Goal: Task Accomplishment & Management: Use online tool/utility

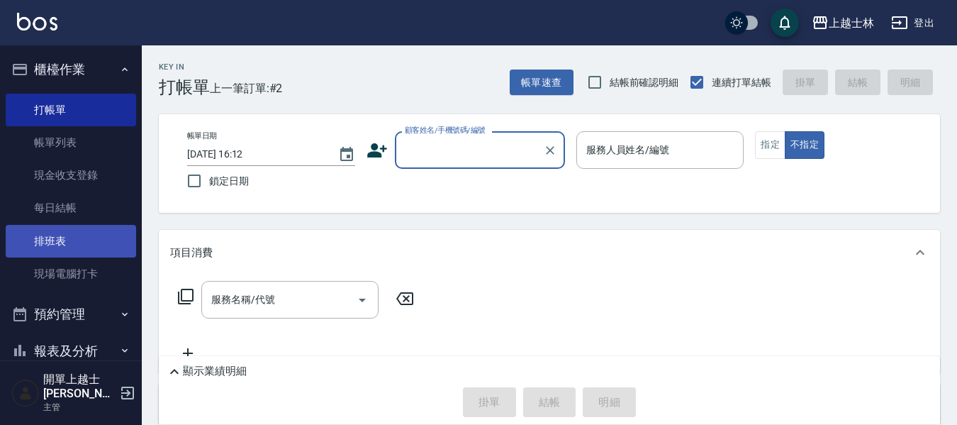
click at [96, 250] on link "排班表" at bounding box center [71, 241] width 130 height 33
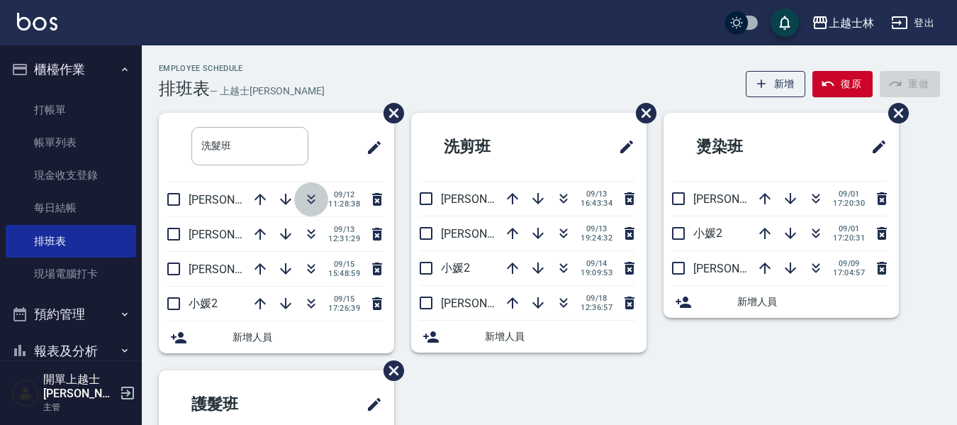
click at [311, 196] on icon "button" at bounding box center [311, 199] width 17 height 17
click at [308, 195] on icon "button" at bounding box center [311, 199] width 17 height 17
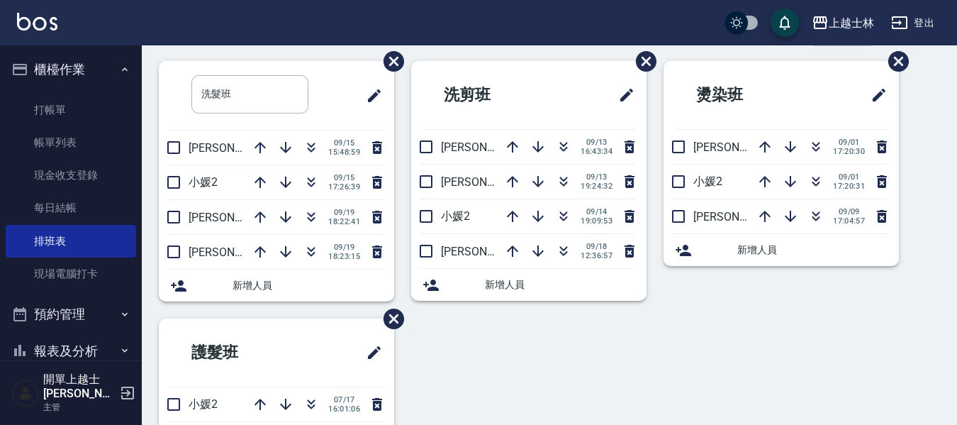
scroll to position [71, 0]
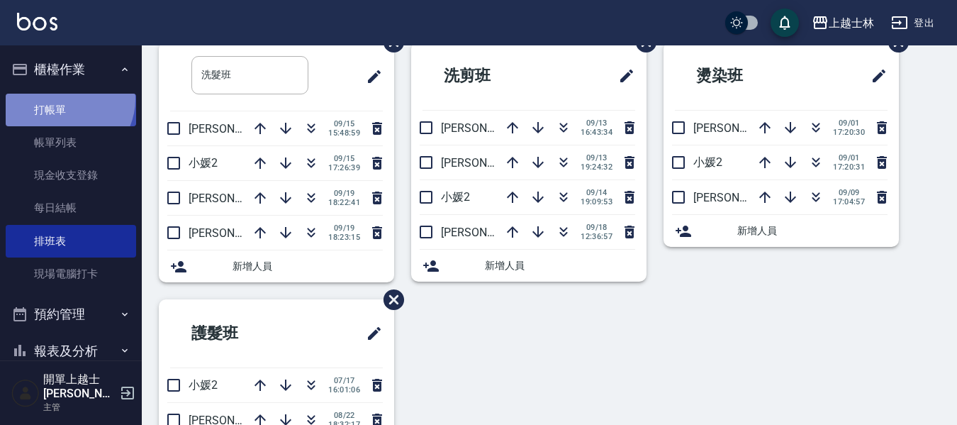
drag, startPoint x: 65, startPoint y: 99, endPoint x: 63, endPoint y: 106, distance: 8.1
click at [67, 99] on link "打帳單" at bounding box center [71, 110] width 130 height 33
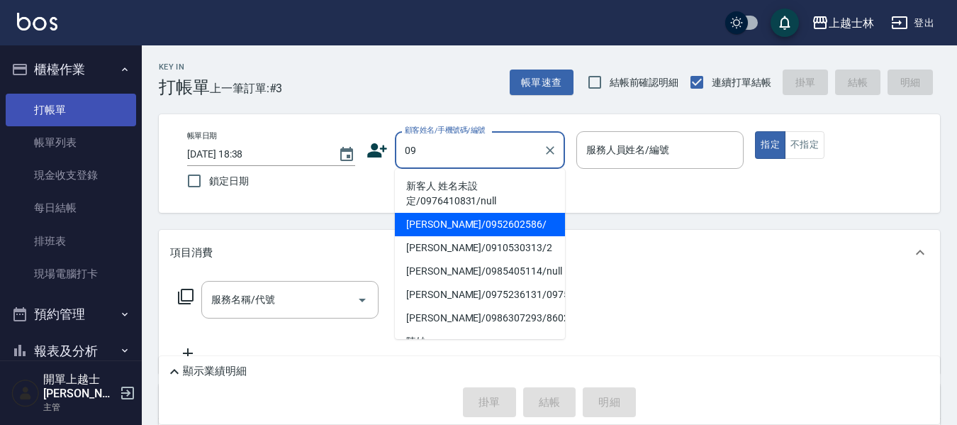
type input "[PERSON_NAME]/0952602586/"
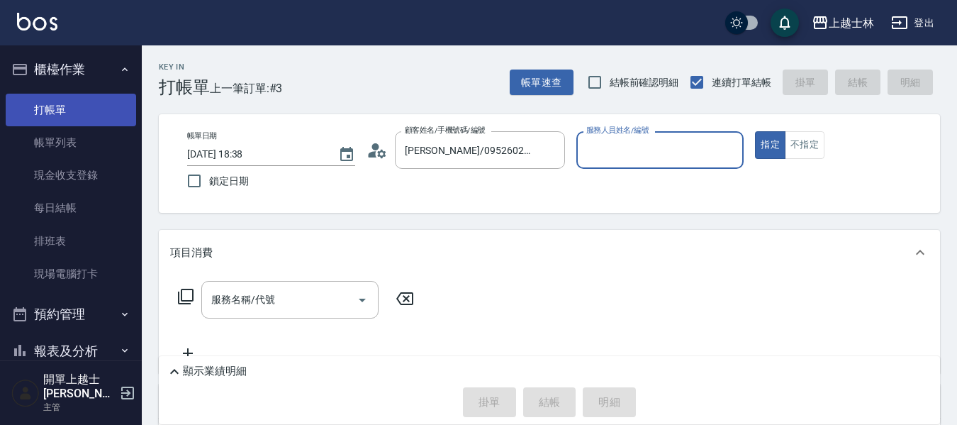
type input "[PERSON_NAME]-12"
click at [755, 131] on button "指定" at bounding box center [770, 145] width 30 height 28
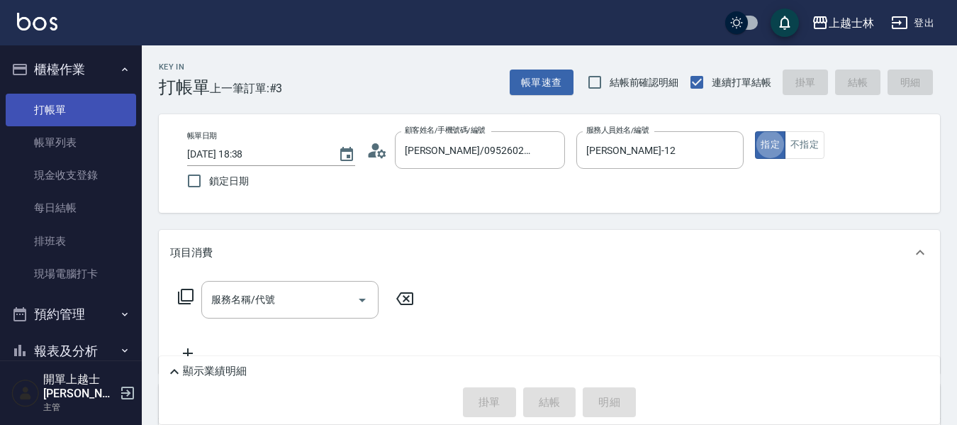
type button "true"
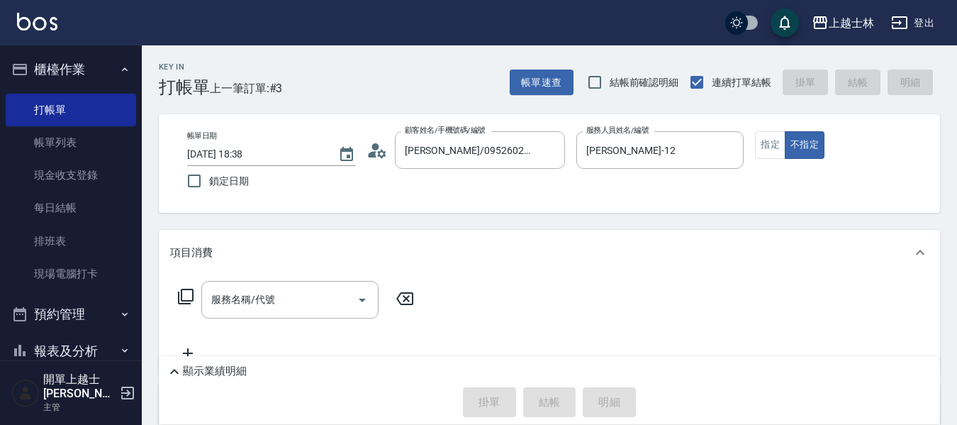
click at [264, 297] on div "服務名稱/代號 服務名稱/代號" at bounding box center [289, 300] width 177 height 38
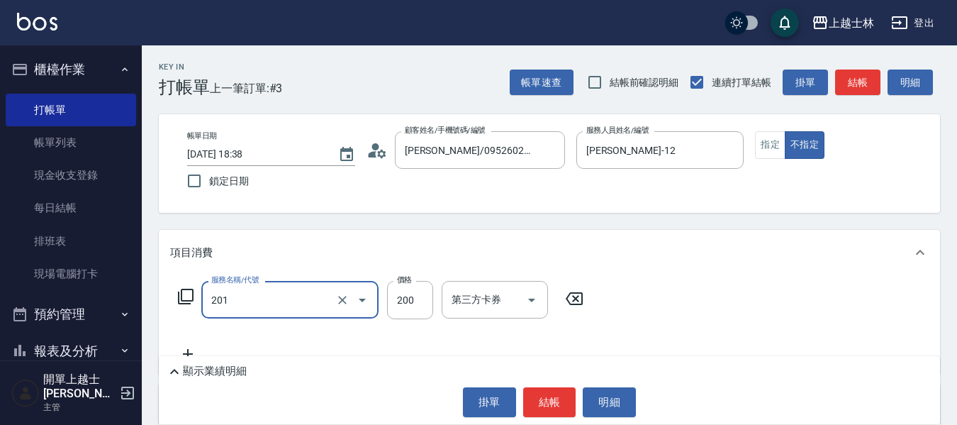
type input "B級單剪(201)"
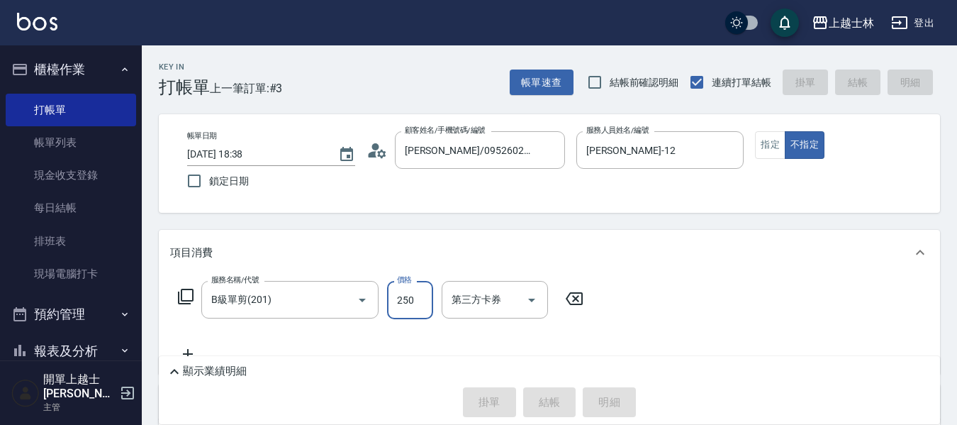
type input "250"
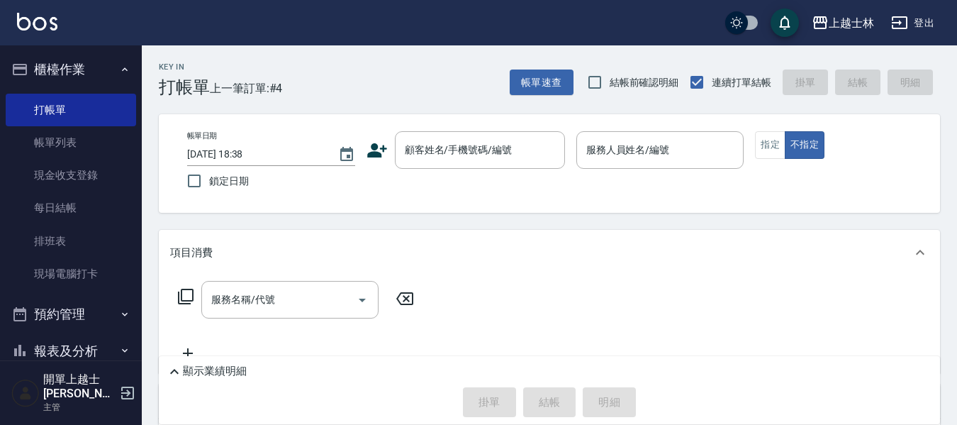
drag, startPoint x: 216, startPoint y: 244, endPoint x: 217, endPoint y: 232, distance: 12.1
click at [219, 242] on div "項目消費" at bounding box center [549, 252] width 781 height 45
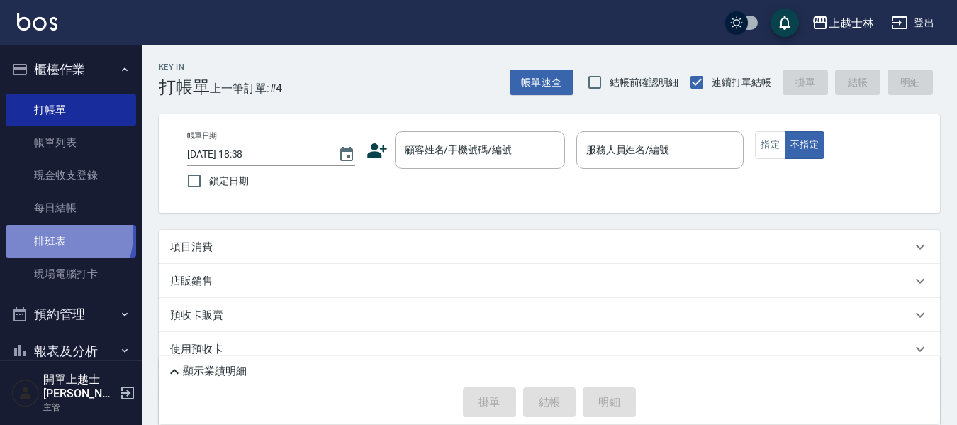
click at [52, 234] on link "排班表" at bounding box center [71, 241] width 130 height 33
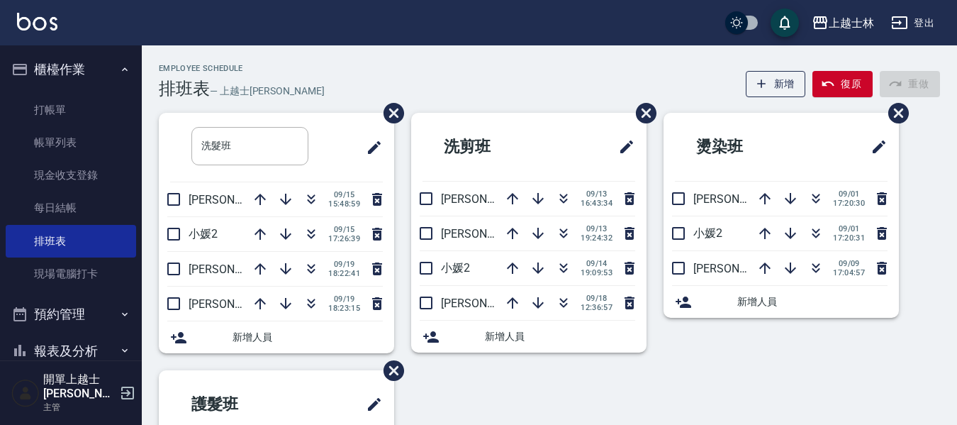
drag, startPoint x: 205, startPoint y: 240, endPoint x: 156, endPoint y: 240, distance: 48.9
click at [156, 240] on div "洗髮班 ​ [PERSON_NAME]8 [DATE] 15:48:59 小媛2 [DATE] 17:26:39 [PERSON_NAME]12 [DATE]…" at bounding box center [268, 241] width 252 height 257
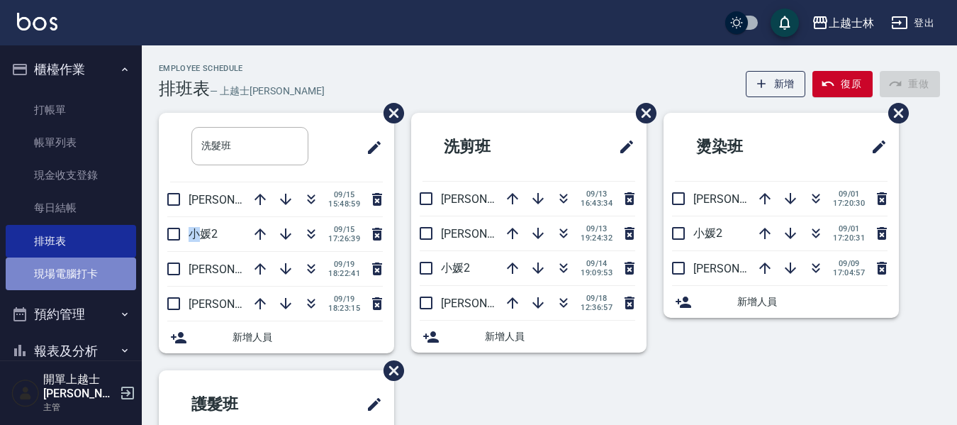
click at [74, 277] on link "現場電腦打卡" at bounding box center [71, 273] width 130 height 33
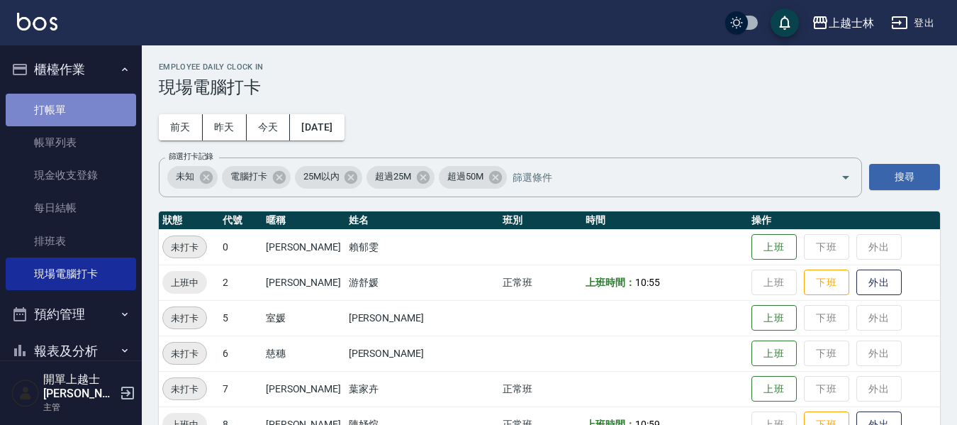
click at [91, 101] on link "打帳單" at bounding box center [71, 110] width 130 height 33
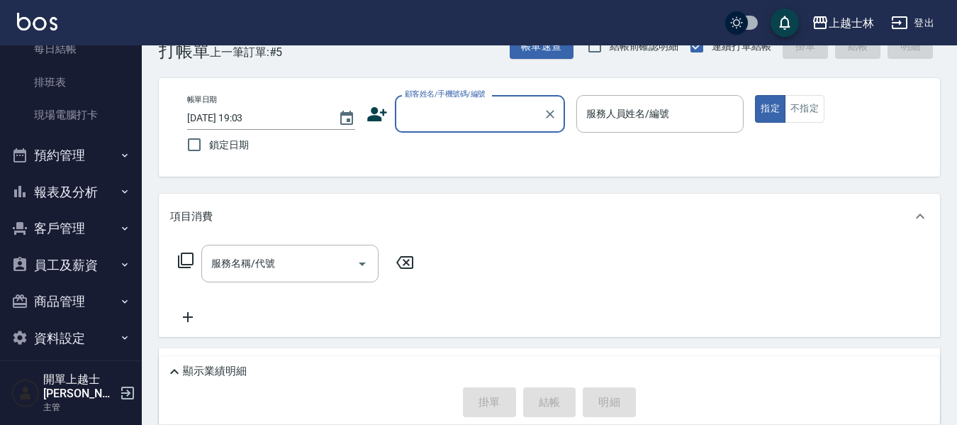
scroll to position [71, 0]
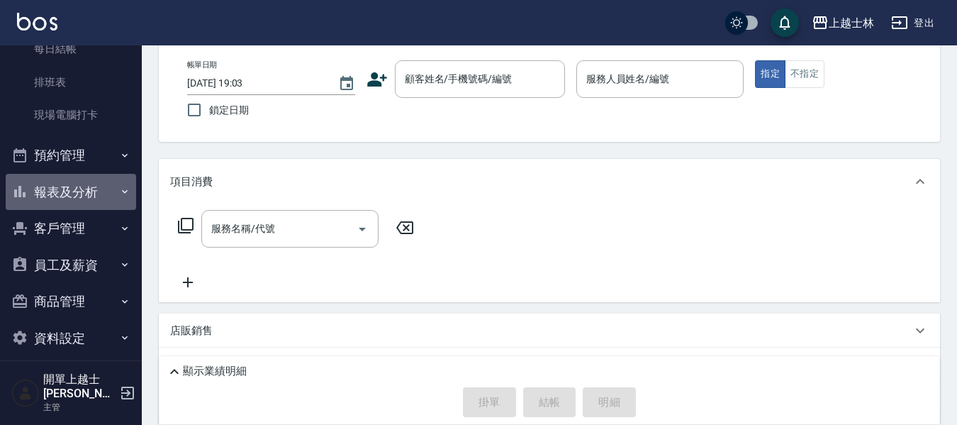
click at [83, 186] on button "報表及分析" at bounding box center [71, 192] width 130 height 37
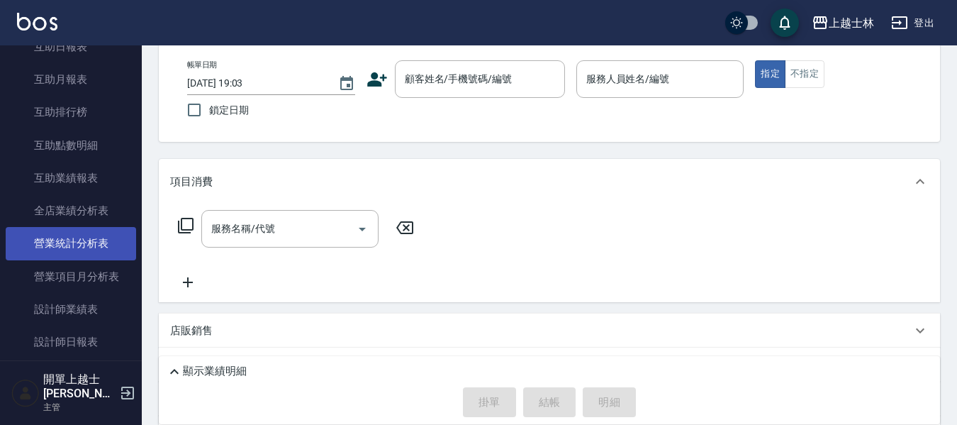
scroll to position [513, 0]
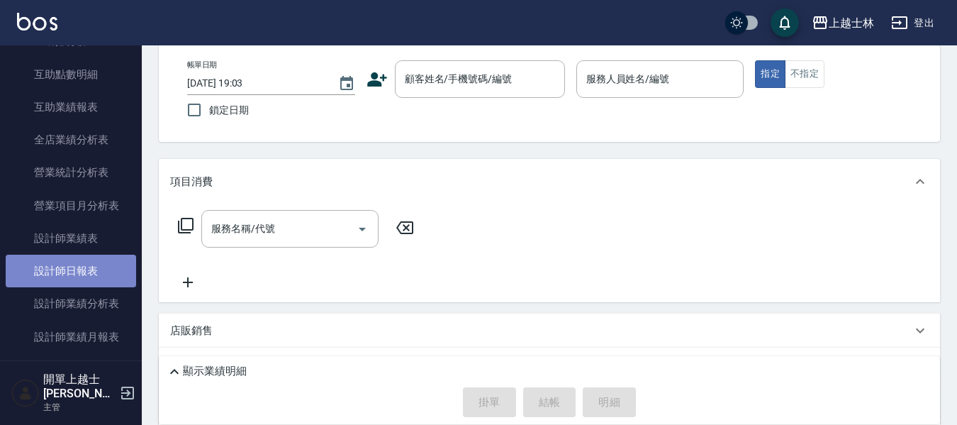
click at [76, 262] on link "設計師日報表" at bounding box center [71, 271] width 130 height 33
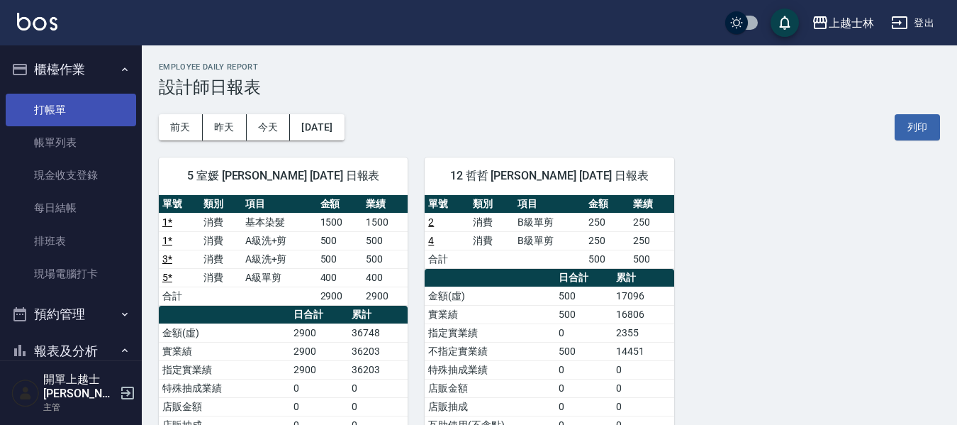
click at [69, 122] on link "打帳單" at bounding box center [71, 110] width 130 height 33
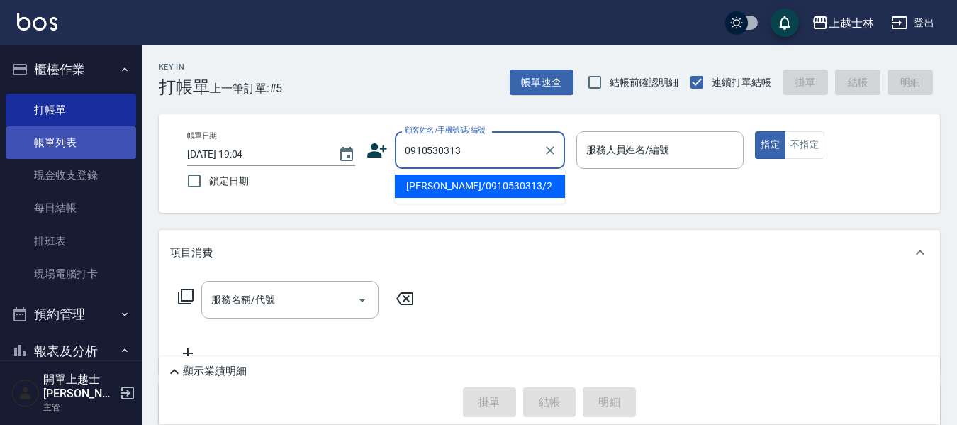
type input "[PERSON_NAME]/0910530313/2"
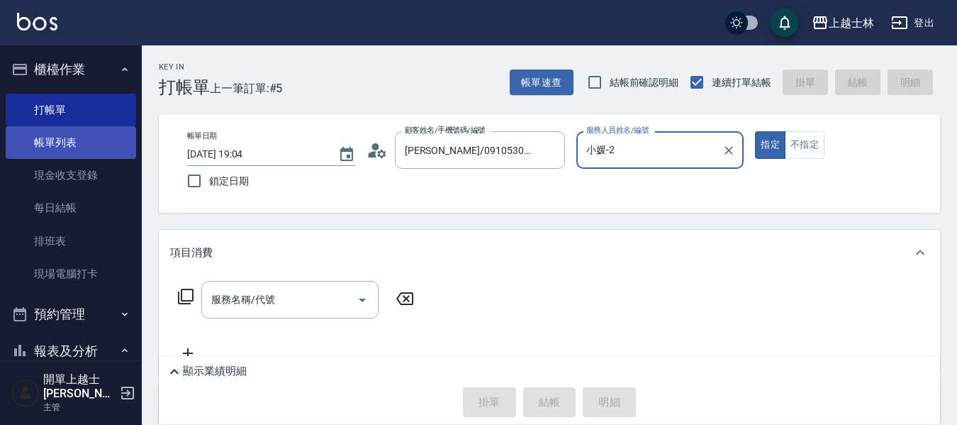
type input "小媛-2"
click at [755, 131] on button "指定" at bounding box center [770, 145] width 30 height 28
type button "true"
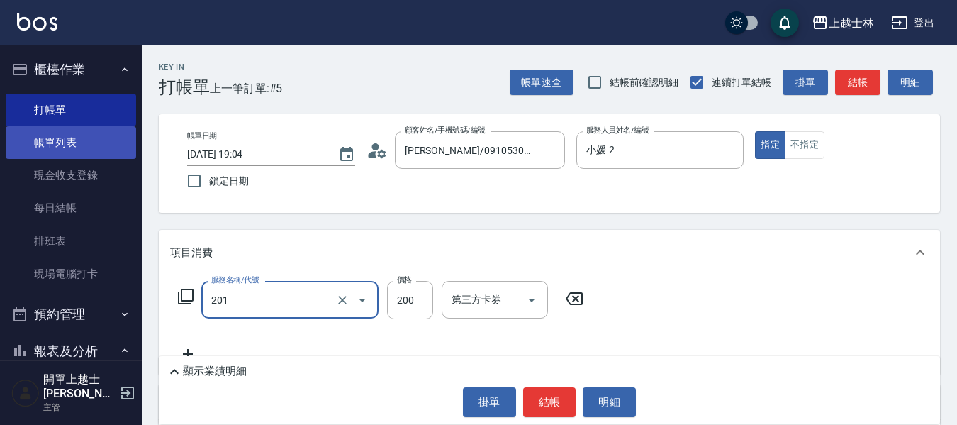
type input "B級單剪(201)"
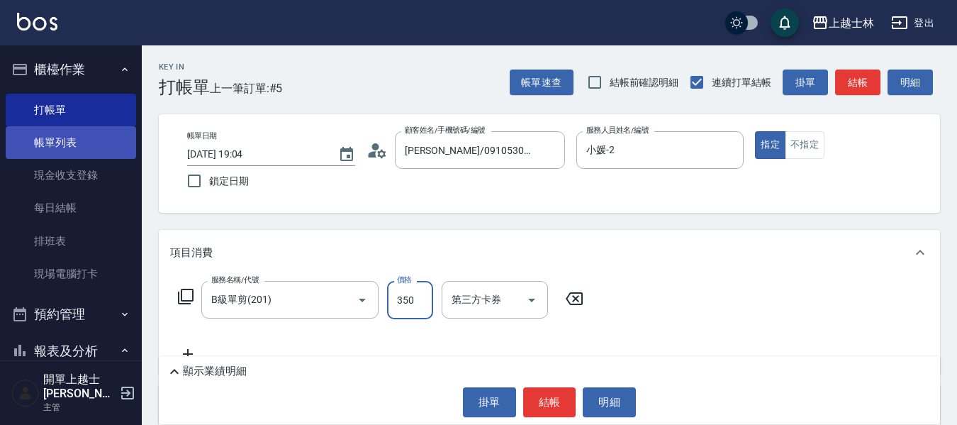
type input "350"
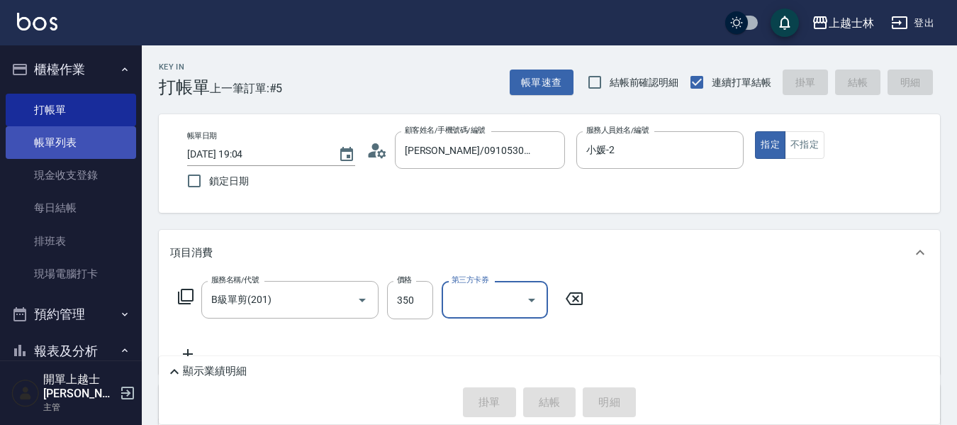
type input "[DATE] 19:24"
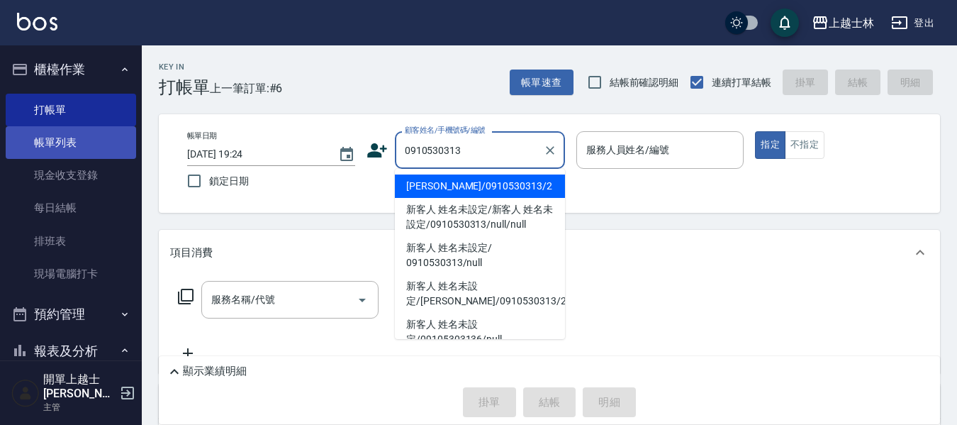
type input "[PERSON_NAME]/0910530313/2"
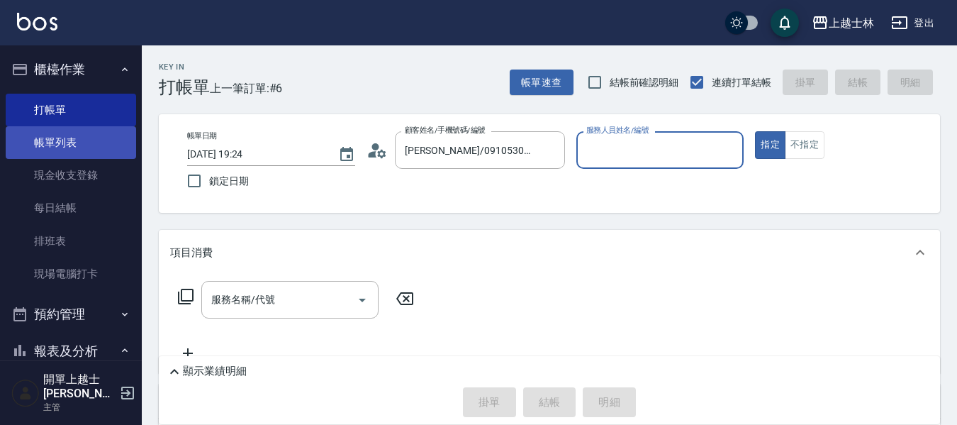
type input "小媛-2"
click at [755, 131] on button "指定" at bounding box center [770, 145] width 30 height 28
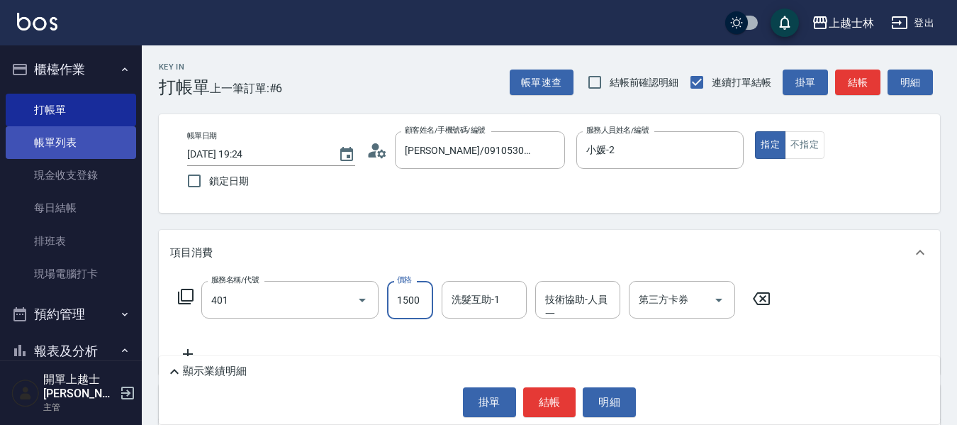
type input "基本染髮(401)"
type input "2500"
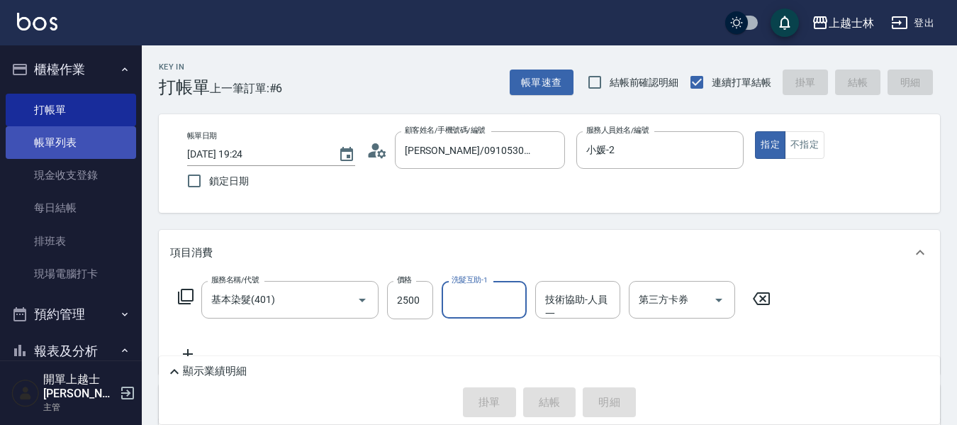
type input "[DATE] 19:26"
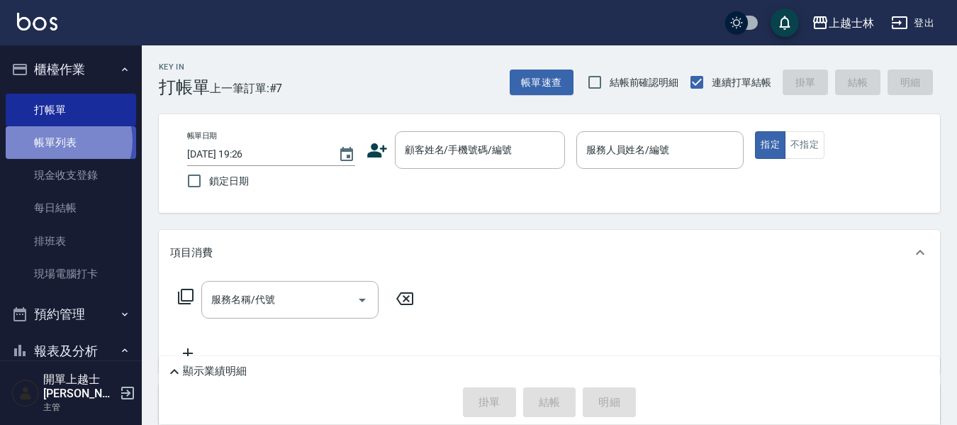
click at [64, 141] on link "帳單列表" at bounding box center [71, 142] width 130 height 33
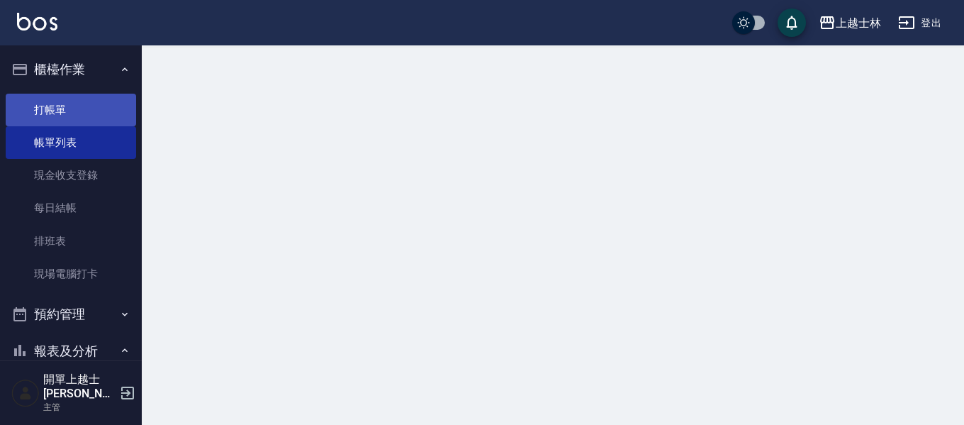
click at [51, 105] on link "打帳單" at bounding box center [71, 110] width 130 height 33
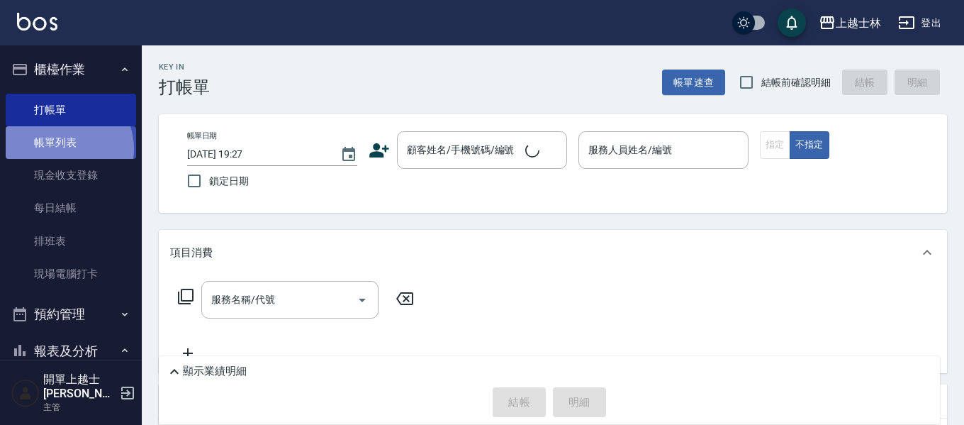
click at [62, 149] on link "帳單列表" at bounding box center [71, 142] width 130 height 33
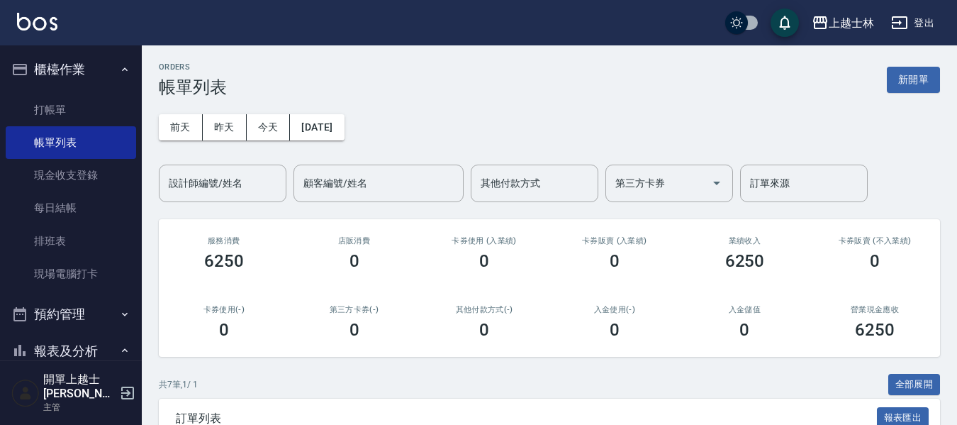
click at [196, 113] on div "[DATE] [DATE] [DATE] [DATE] 設計師編號/姓名 設計師編號/姓名 顧客編號/姓名 顧客編號/姓名 其他付款方式 其他付款方式 第三方…" at bounding box center [549, 149] width 781 height 105
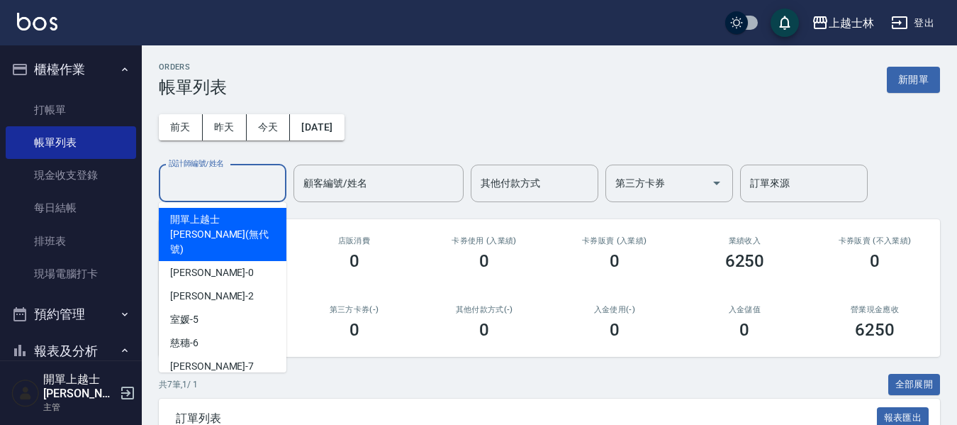
click at [186, 193] on input "設計師編號/姓名" at bounding box center [222, 183] width 115 height 25
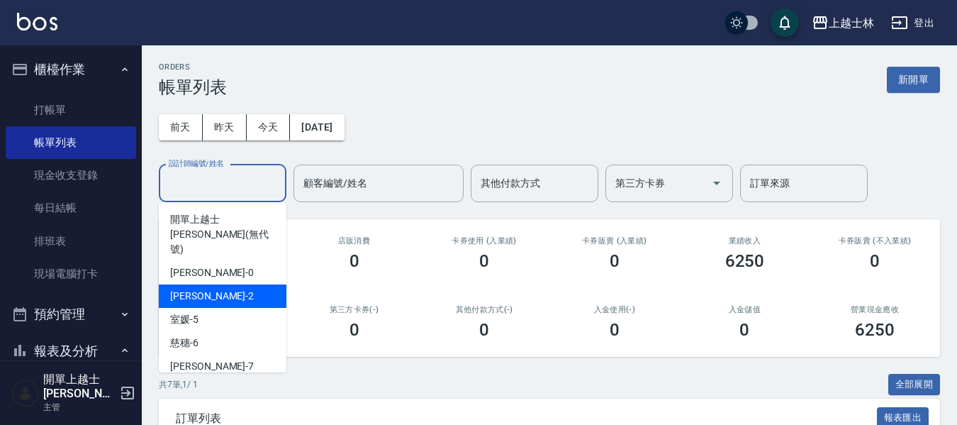
click at [209, 284] on div "小媛 -2" at bounding box center [223, 295] width 128 height 23
type input "小媛-2"
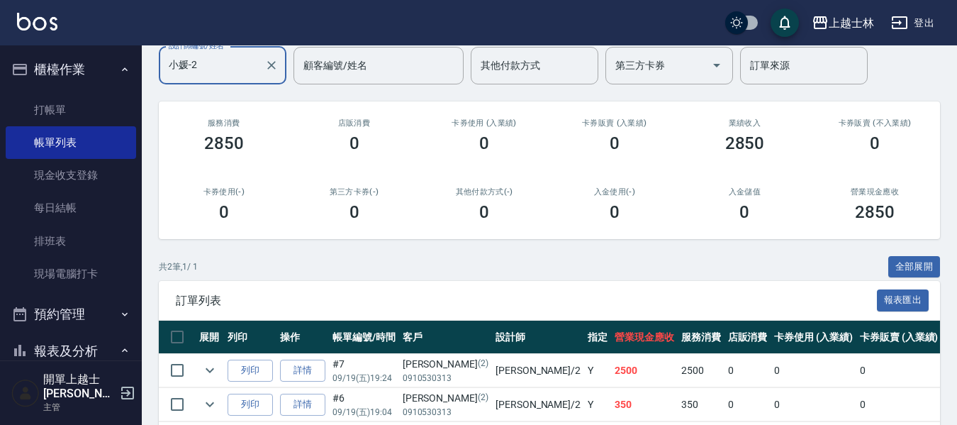
scroll to position [39, 0]
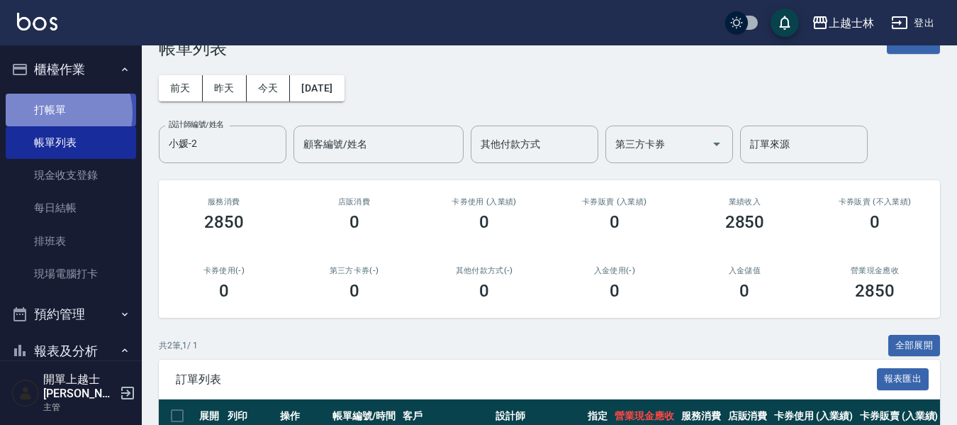
click at [60, 113] on link "打帳單" at bounding box center [71, 110] width 130 height 33
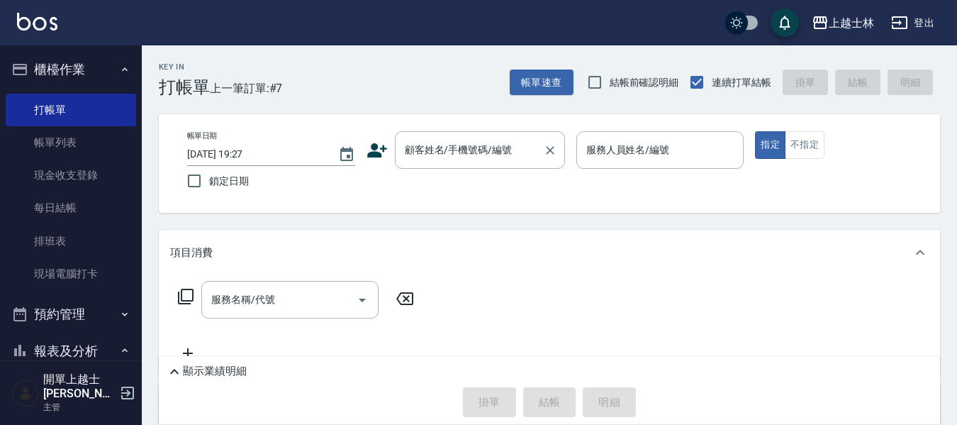
drag, startPoint x: 111, startPoint y: 121, endPoint x: 449, endPoint y: 153, distance: 339.7
click at [449, 153] on div "顧客姓名/手機號碼/編號 顧客姓名/手機號碼/編號" at bounding box center [480, 150] width 170 height 38
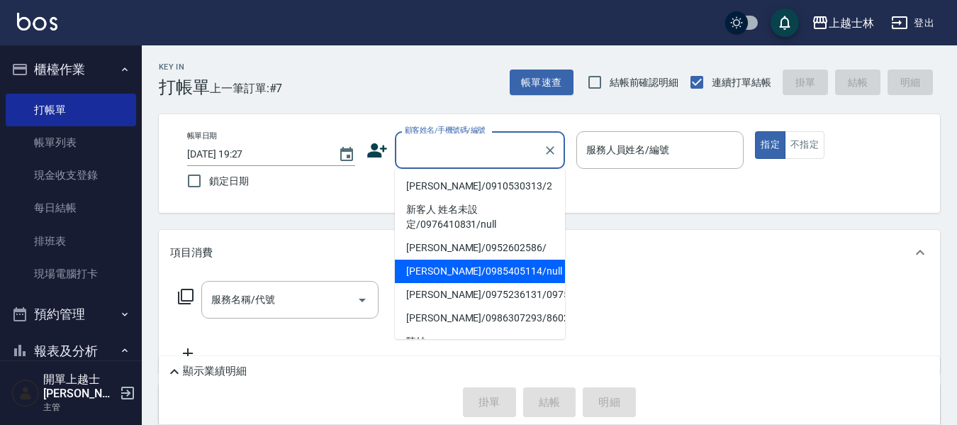
click at [467, 273] on li "[PERSON_NAME]/0985405114/null" at bounding box center [480, 271] width 170 height 23
type input "[PERSON_NAME]/0985405114/null"
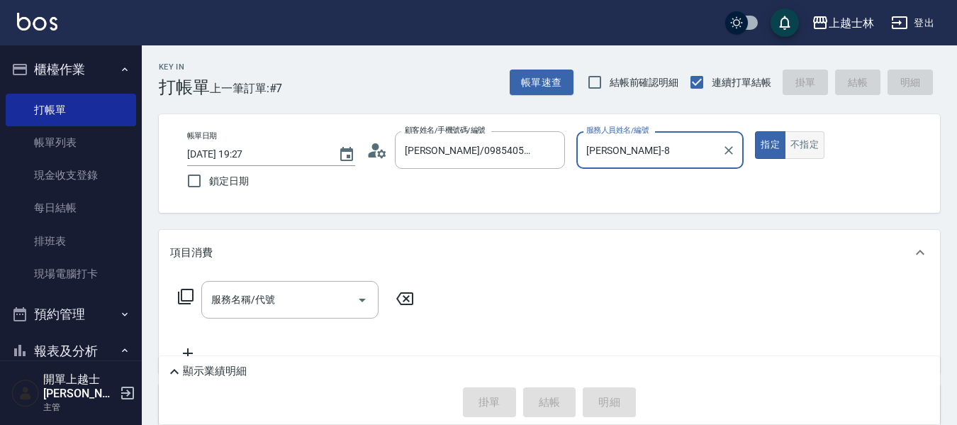
type input "[PERSON_NAME]-8"
click at [189, 291] on icon at bounding box center [185, 296] width 17 height 17
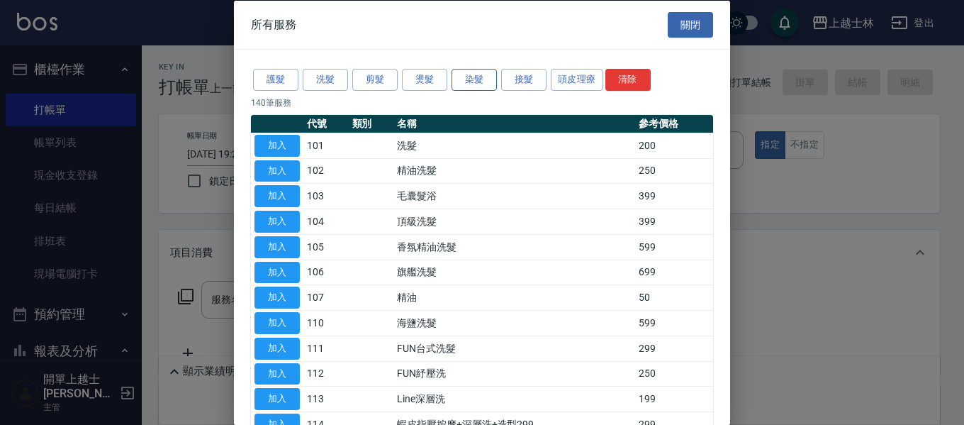
click at [476, 80] on button "染髮" at bounding box center [474, 80] width 45 height 22
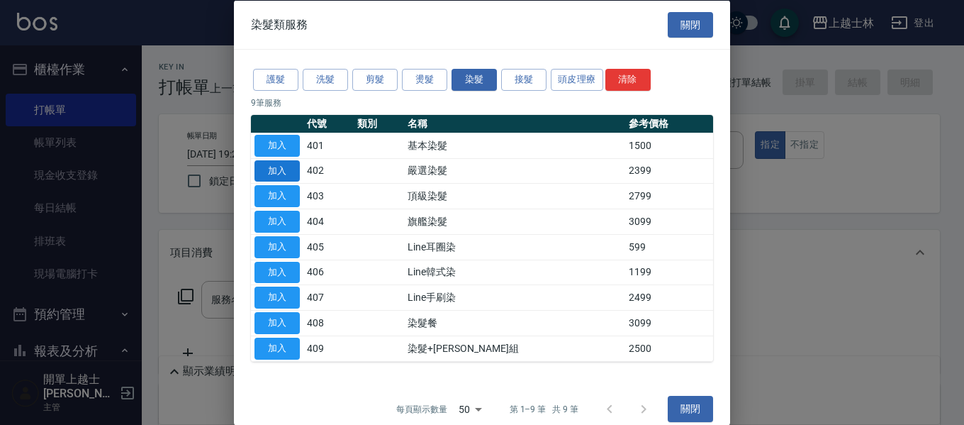
click at [279, 167] on button "加入" at bounding box center [277, 171] width 45 height 22
type input "嚴選染髮(402)"
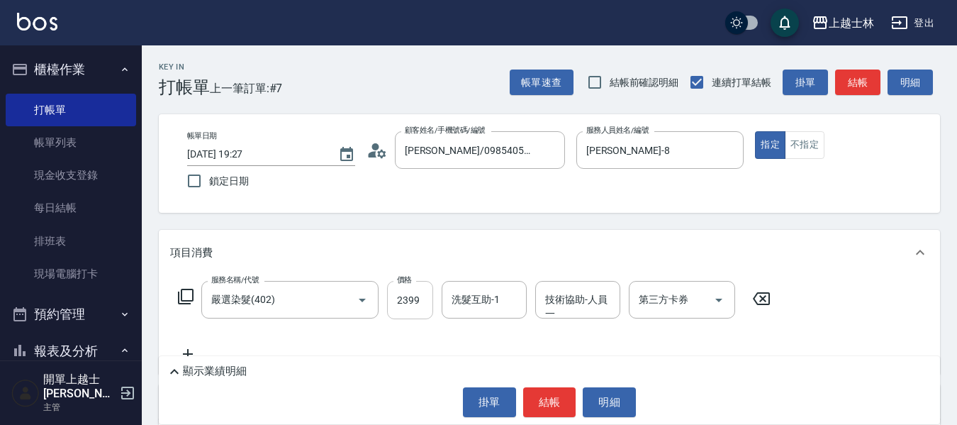
click at [415, 291] on input "2399" at bounding box center [410, 300] width 46 height 38
type input "1500"
click at [851, 79] on button "結帳" at bounding box center [857, 82] width 45 height 26
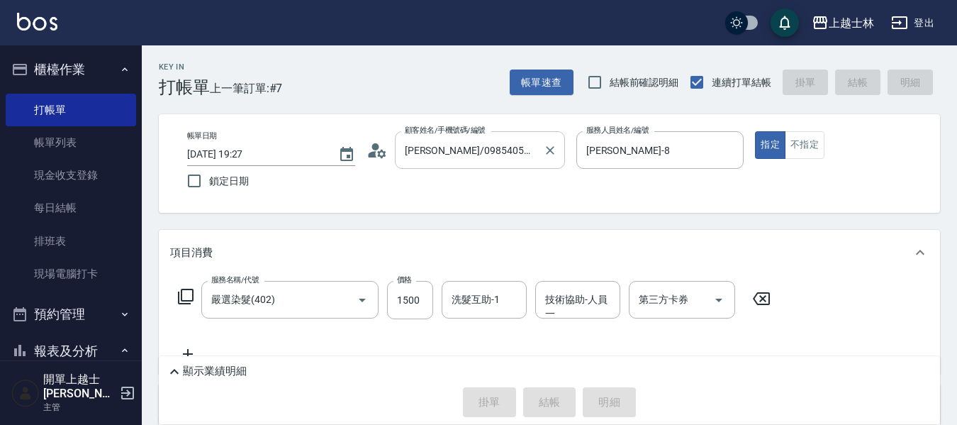
type input "[DATE] 19:48"
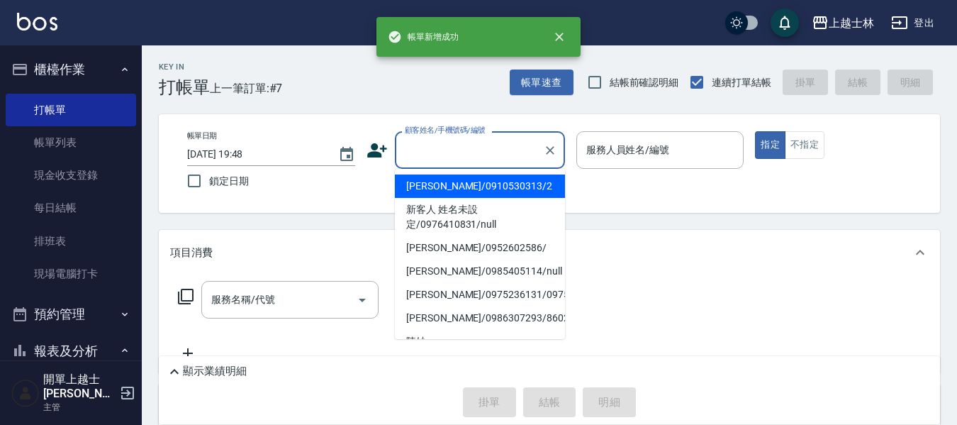
click at [446, 153] on input "顧客姓名/手機號碼/編號" at bounding box center [469, 150] width 136 height 25
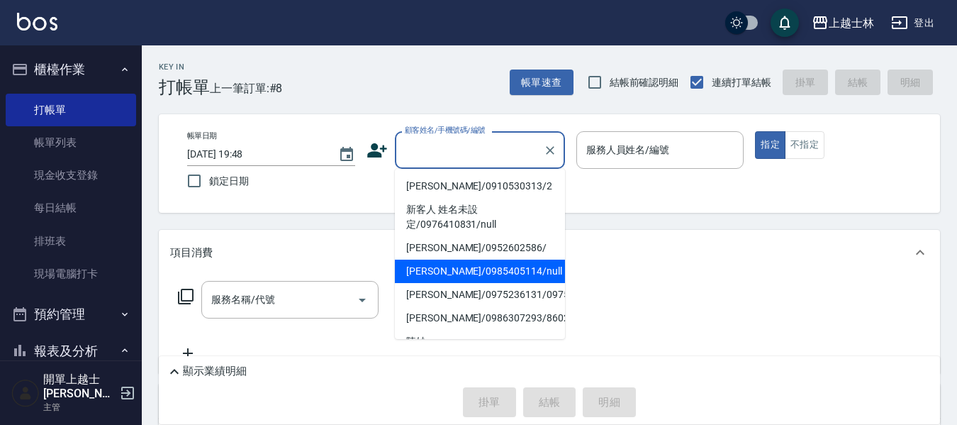
click at [457, 276] on li "[PERSON_NAME]/0985405114/null" at bounding box center [480, 271] width 170 height 23
type input "[PERSON_NAME]/0985405114/null"
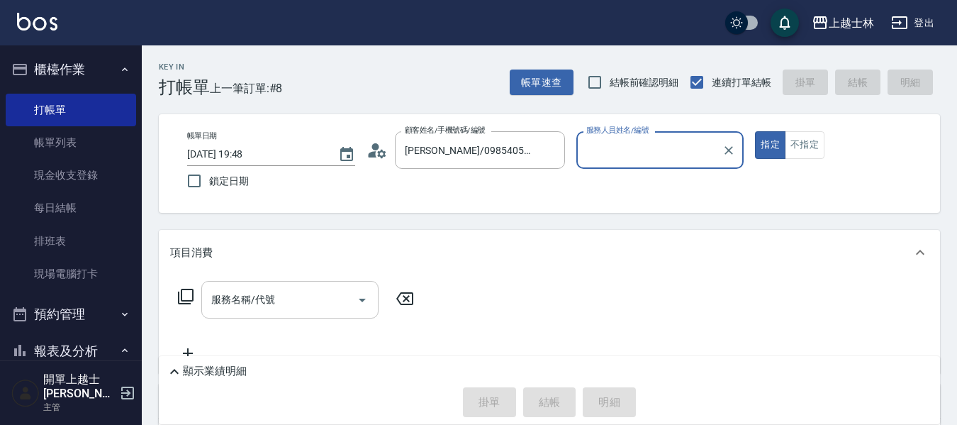
type input "[PERSON_NAME]-8"
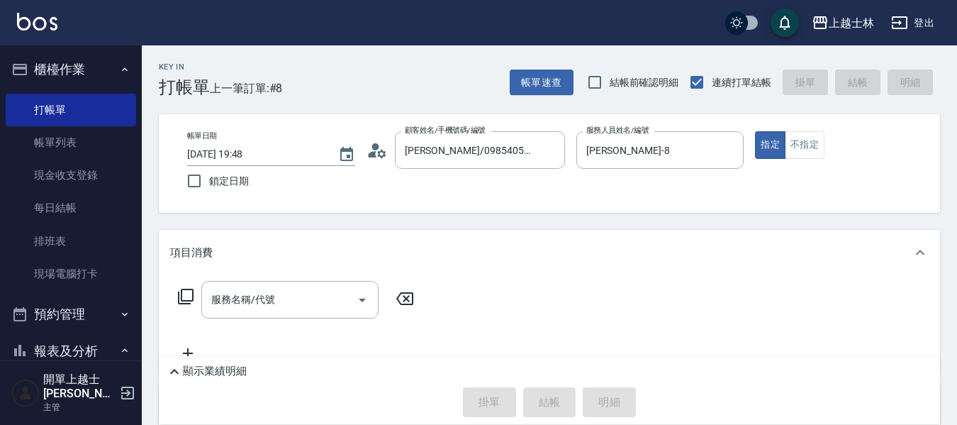
click at [184, 294] on icon at bounding box center [185, 296] width 17 height 17
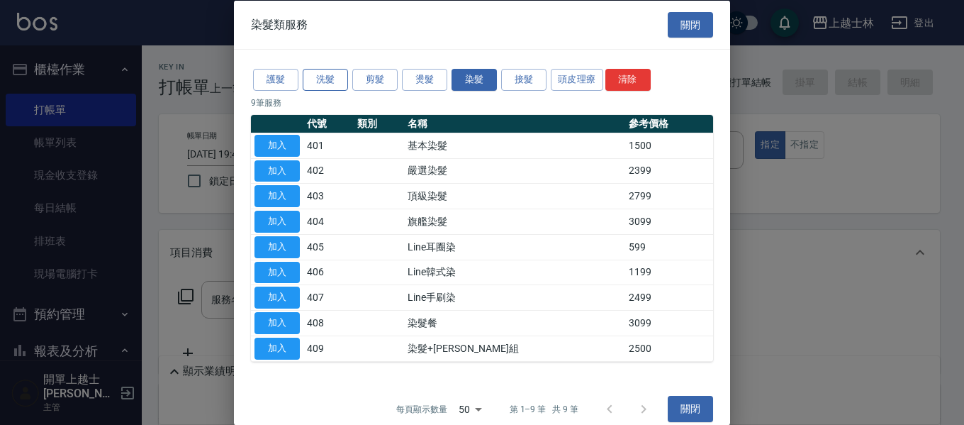
click at [330, 85] on button "洗髮" at bounding box center [325, 80] width 45 height 22
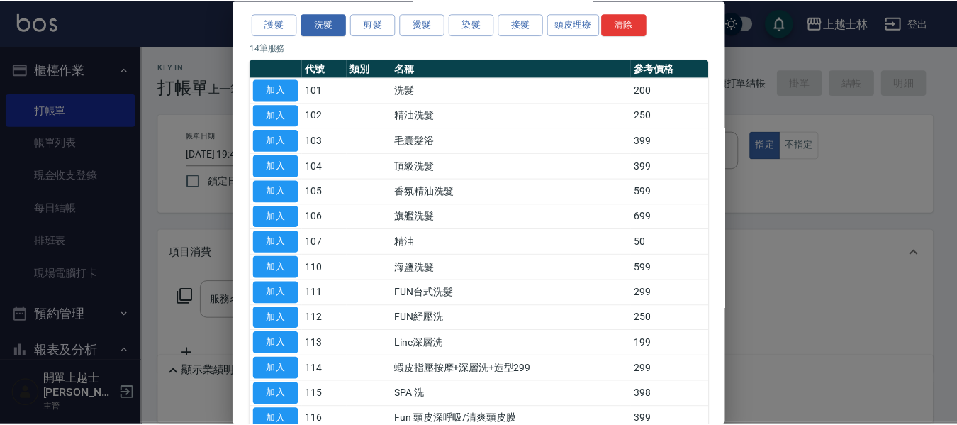
scroll to position [71, 0]
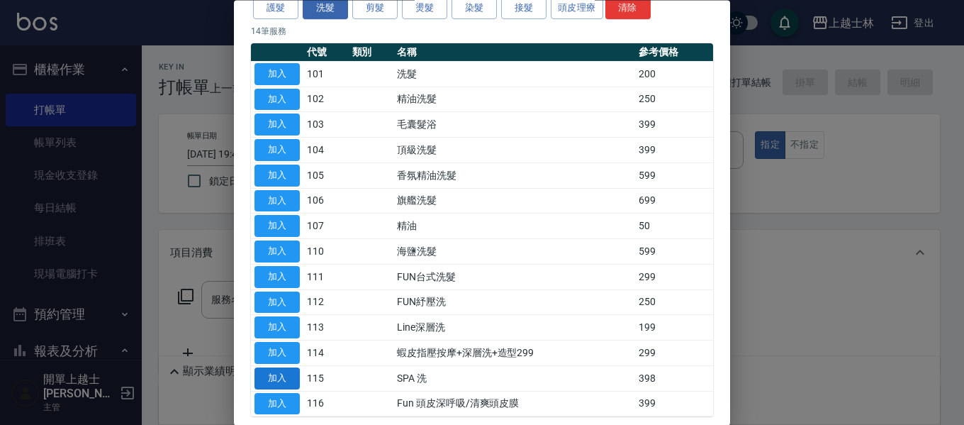
click at [273, 371] on button "加入" at bounding box center [277, 378] width 45 height 22
type input "SPA 洗(115)"
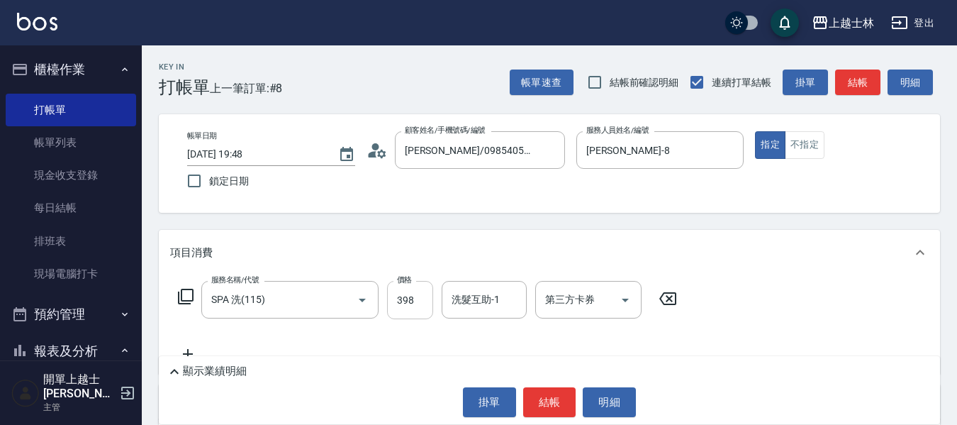
click at [391, 299] on input "398" at bounding box center [410, 300] width 46 height 38
type input "700"
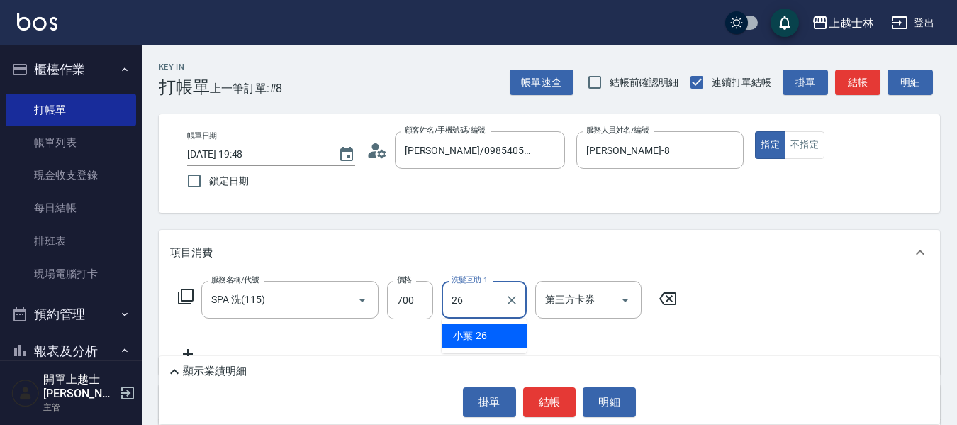
type input "小葉-26"
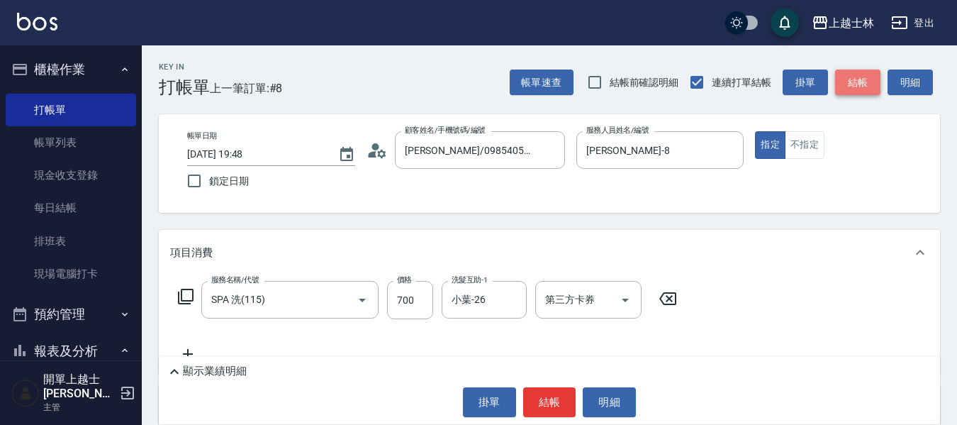
click at [868, 74] on button "結帳" at bounding box center [857, 82] width 45 height 26
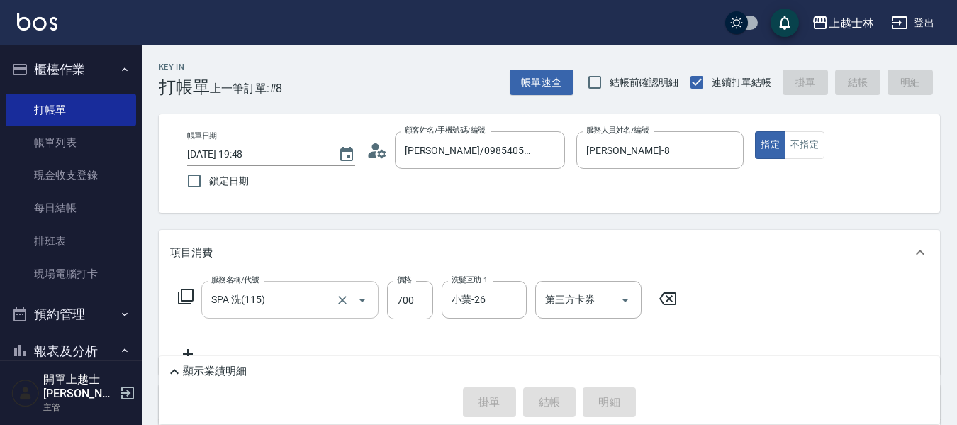
type input "[DATE] 19:49"
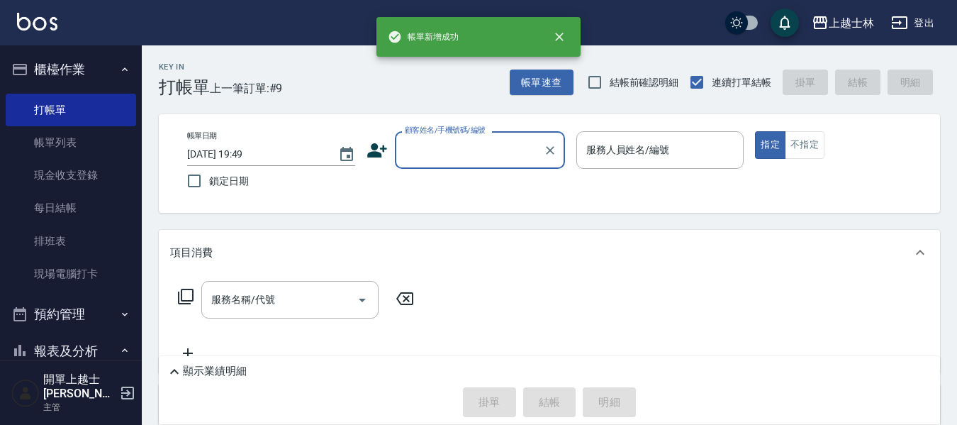
click at [441, 147] on input "顧客姓名/手機號碼/編號" at bounding box center [469, 150] width 136 height 25
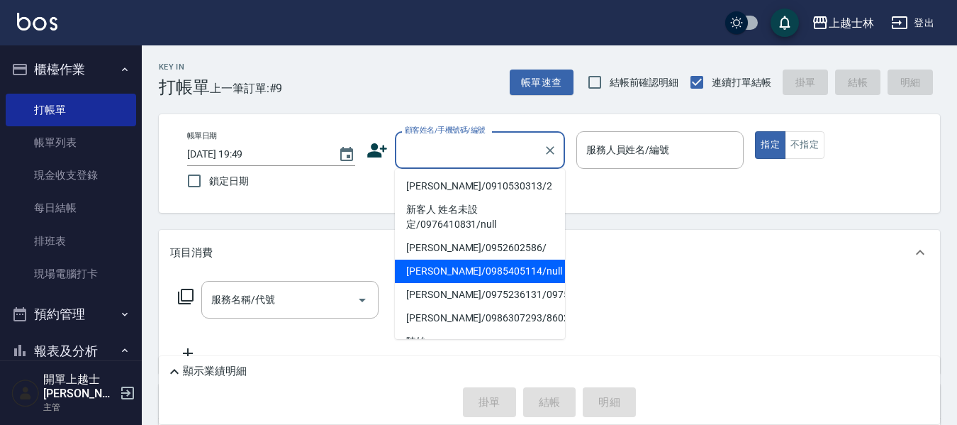
click at [457, 277] on li "[PERSON_NAME]/0985405114/null" at bounding box center [480, 271] width 170 height 23
type input "[PERSON_NAME]/0985405114/null"
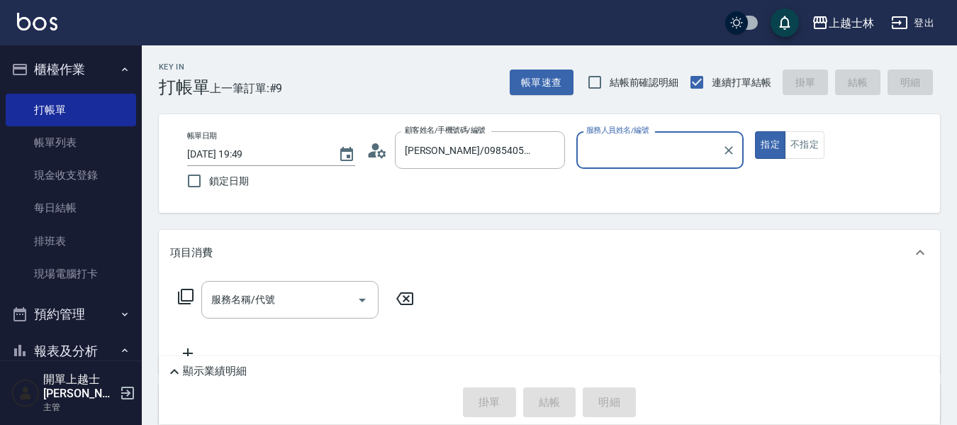
type input "[PERSON_NAME]-8"
click at [234, 302] on div "服務名稱/代號 服務名稱/代號" at bounding box center [289, 300] width 177 height 38
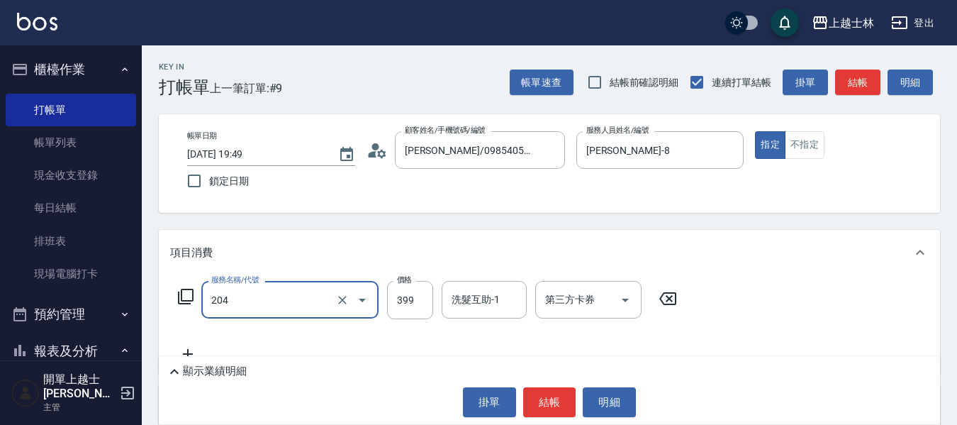
type input "A級洗+剪(204)"
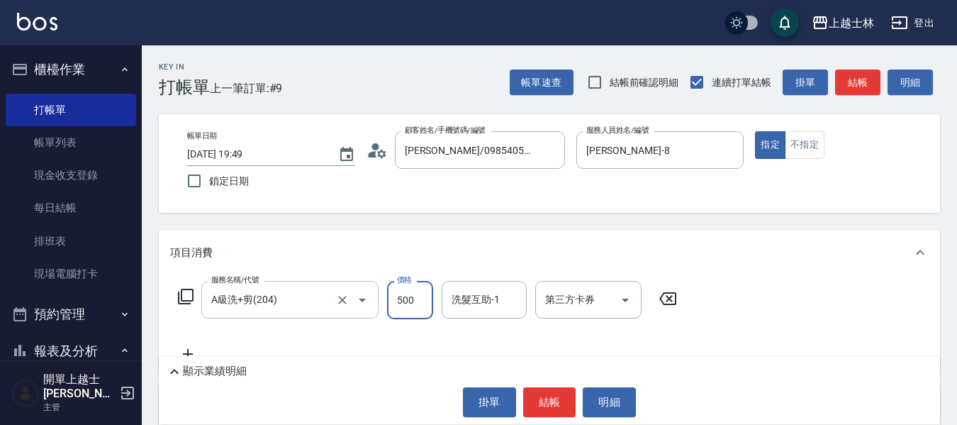
type input "500"
click at [846, 68] on div "帳單速查 結帳前確認明細 連續打單結帳 掛單 結帳 明細" at bounding box center [725, 82] width 430 height 30
click at [846, 98] on div "Key In 打帳單 上一筆訂單:#9 帳單速查 結帳前確認明細 連續打單結帳 掛單 結帳 明細 帳單日期 [DATE] 19:49 鎖定日期 顧客姓名/手機…" at bounding box center [549, 339] width 815 height 588
click at [845, 85] on button "結帳" at bounding box center [857, 82] width 45 height 26
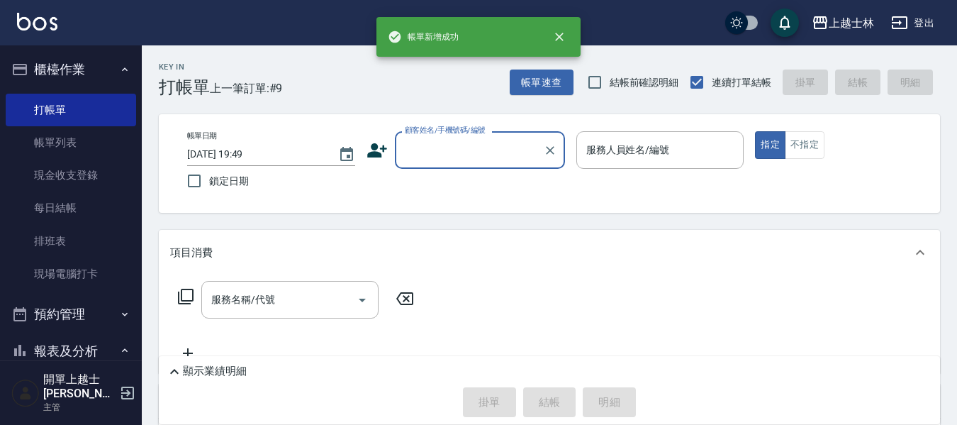
click at [462, 152] on input "顧客姓名/手機號碼/編號" at bounding box center [469, 150] width 136 height 25
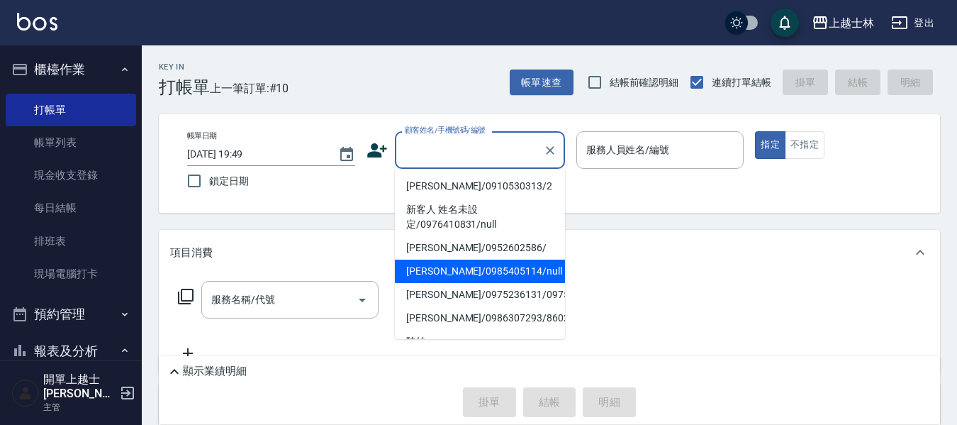
click at [477, 271] on li "[PERSON_NAME]/0985405114/null" at bounding box center [480, 271] width 170 height 23
type input "[PERSON_NAME]/0985405114/null"
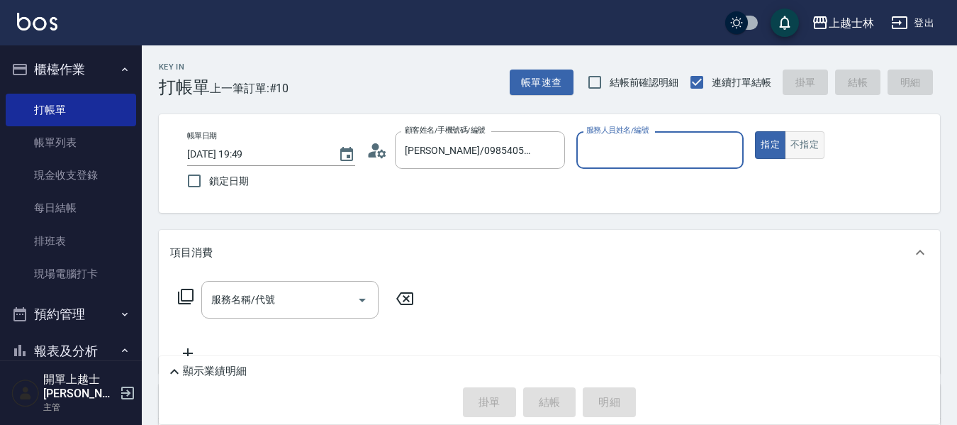
type input "[PERSON_NAME]-8"
click at [805, 150] on button "不指定" at bounding box center [805, 145] width 40 height 28
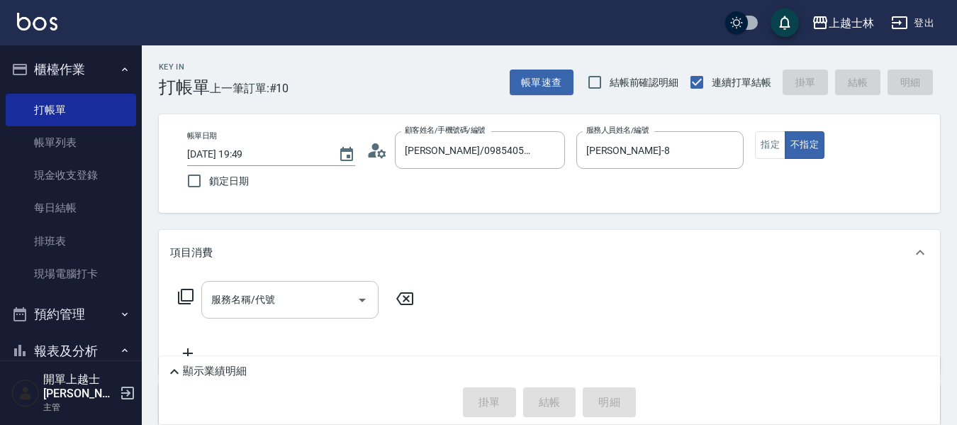
click at [265, 313] on div "服務名稱/代號" at bounding box center [289, 300] width 177 height 38
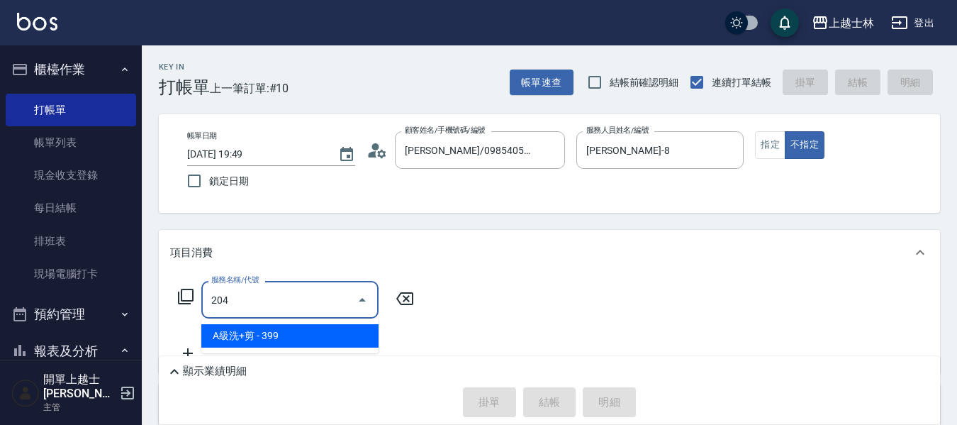
type input "A級洗+剪(204)"
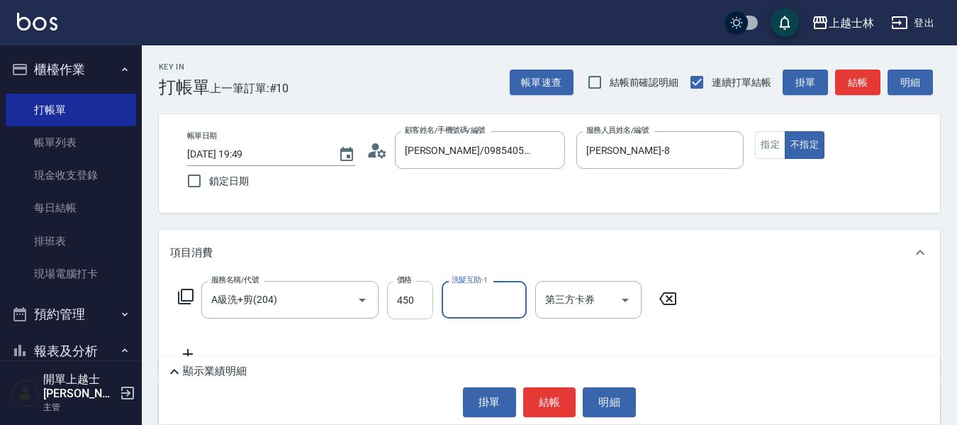
click at [410, 299] on input "450" at bounding box center [410, 300] width 46 height 38
type input "400"
click at [845, 77] on button "結帳" at bounding box center [857, 82] width 45 height 26
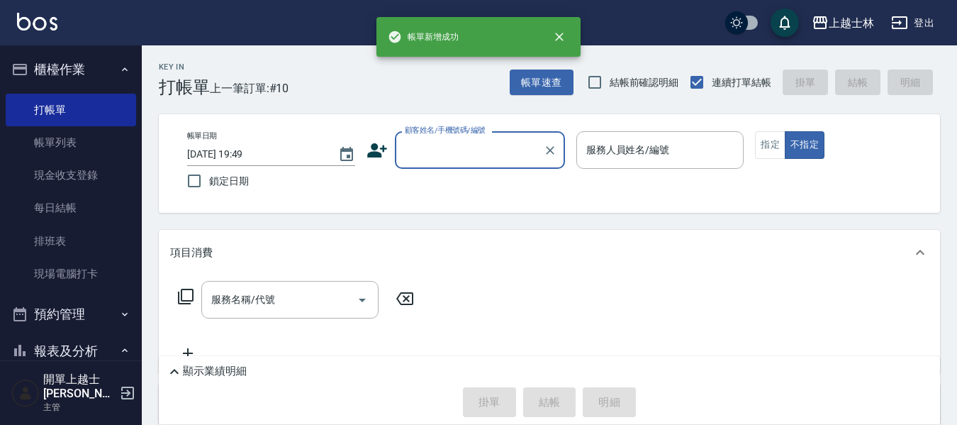
click at [448, 153] on input "顧客姓名/手機號碼/編號" at bounding box center [469, 150] width 136 height 25
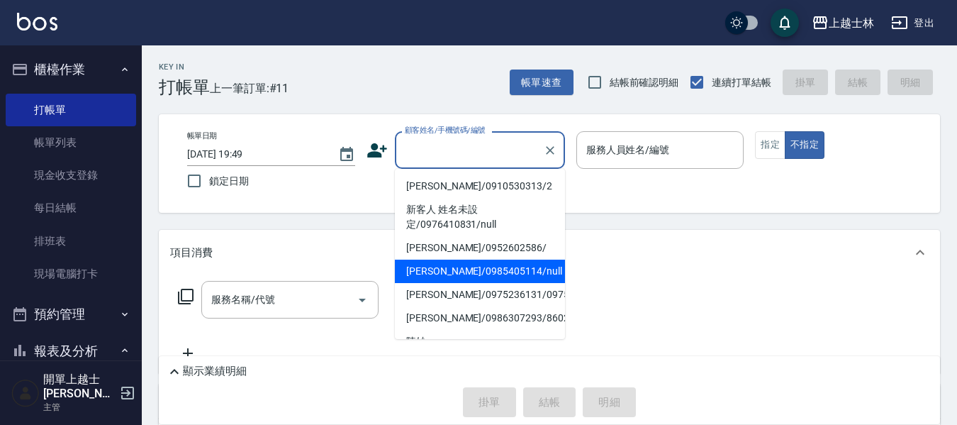
click at [474, 272] on li "[PERSON_NAME]/0985405114/null" at bounding box center [480, 271] width 170 height 23
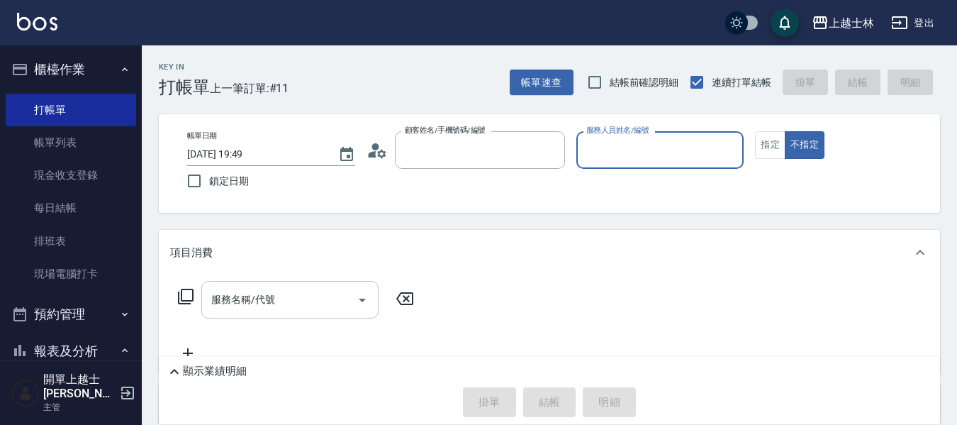
type input "[PERSON_NAME]/0985405114/null"
click at [303, 294] on input "服務名稱/代號" at bounding box center [279, 299] width 143 height 25
type input "[PERSON_NAME]-8"
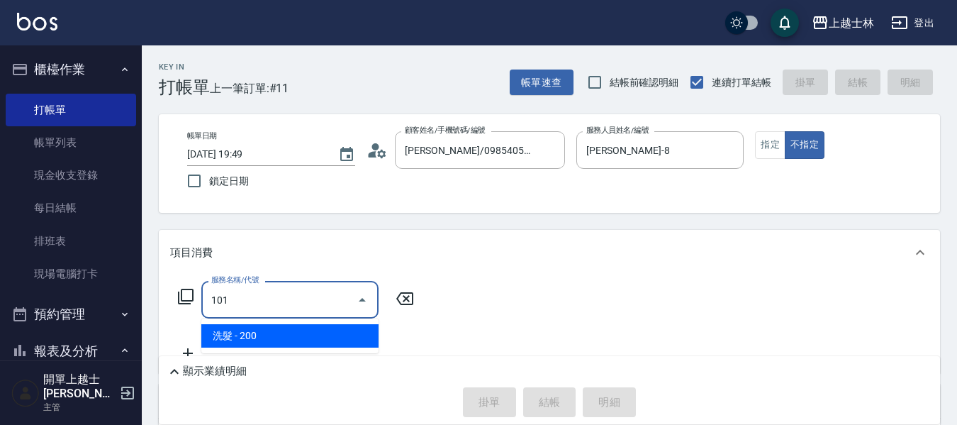
type input "洗髮(101)"
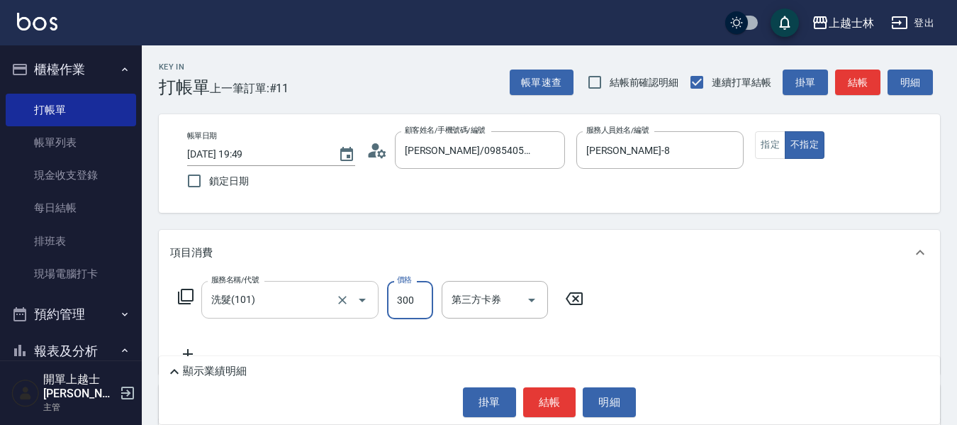
type input "300"
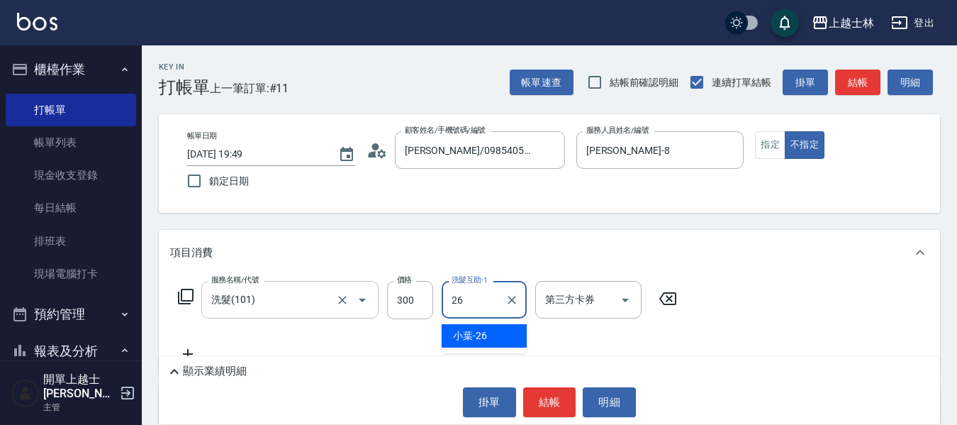
type input "小葉-26"
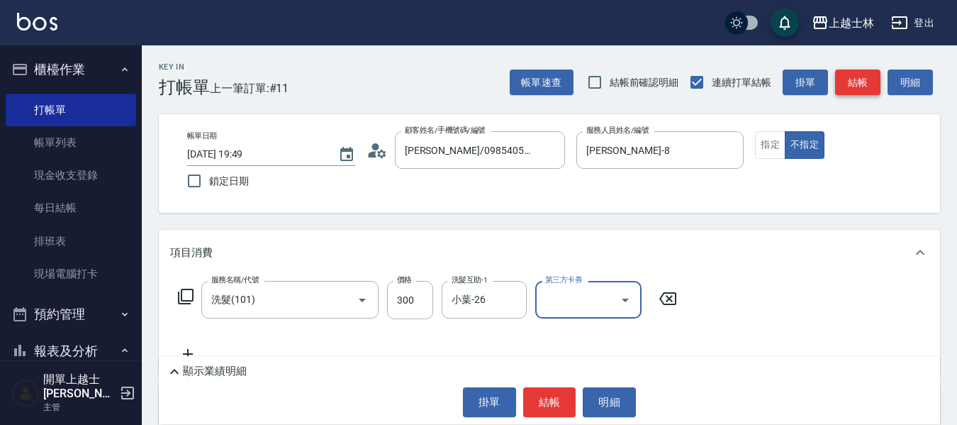
click at [862, 87] on button "結帳" at bounding box center [857, 82] width 45 height 26
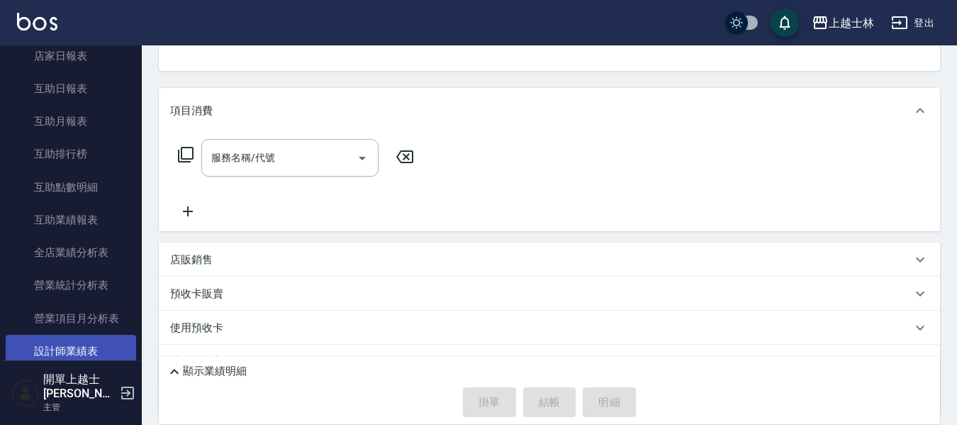
scroll to position [425, 0]
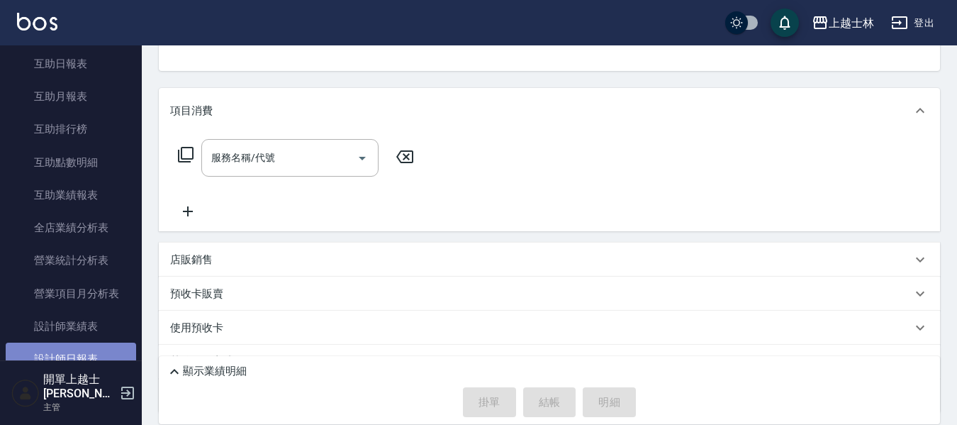
click at [88, 350] on link "設計師日報表" at bounding box center [71, 358] width 130 height 33
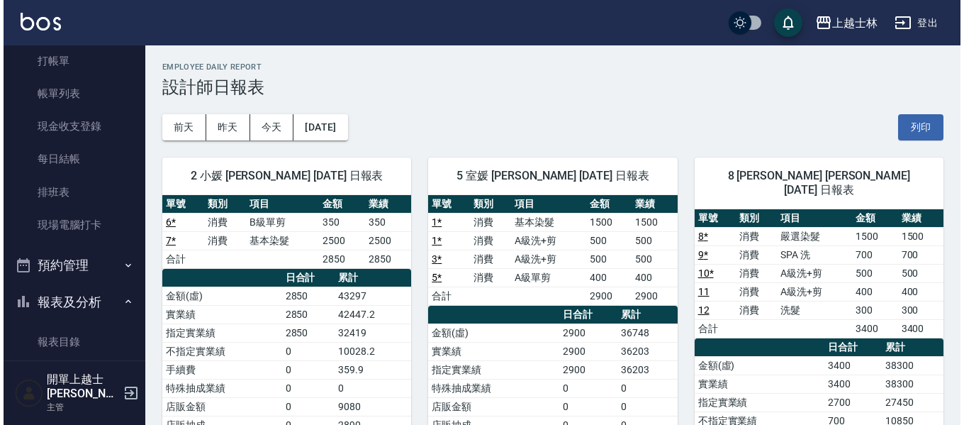
scroll to position [71, 0]
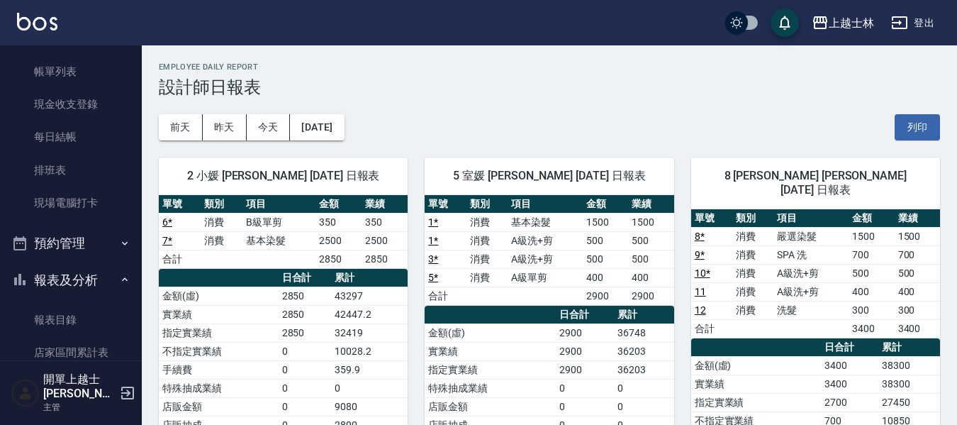
click at [82, 284] on button "報表及分析" at bounding box center [71, 280] width 130 height 37
click at [88, 343] on link "店家區間累計表" at bounding box center [71, 352] width 130 height 33
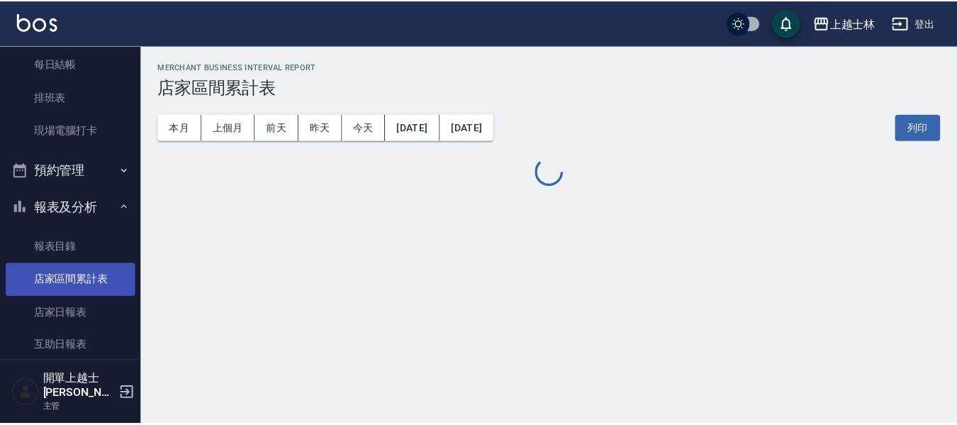
scroll to position [142, 0]
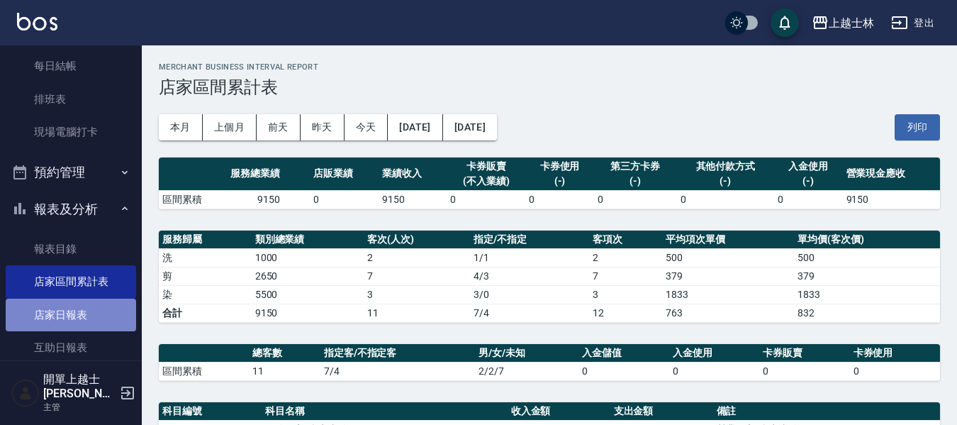
click at [81, 310] on link "店家日報表" at bounding box center [71, 315] width 130 height 33
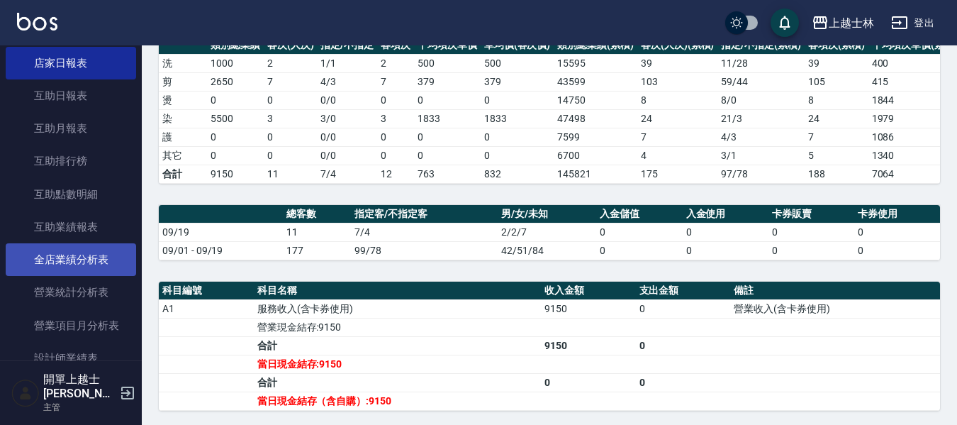
scroll to position [425, 0]
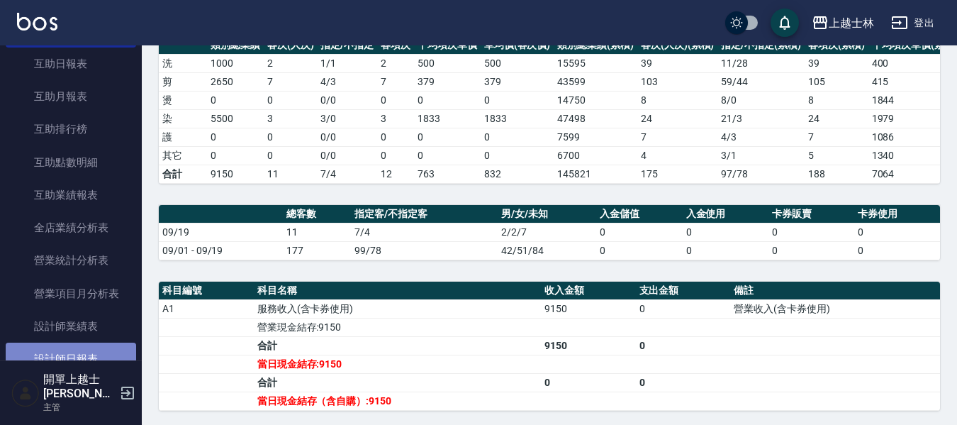
click at [89, 356] on link "設計師日報表" at bounding box center [71, 358] width 130 height 33
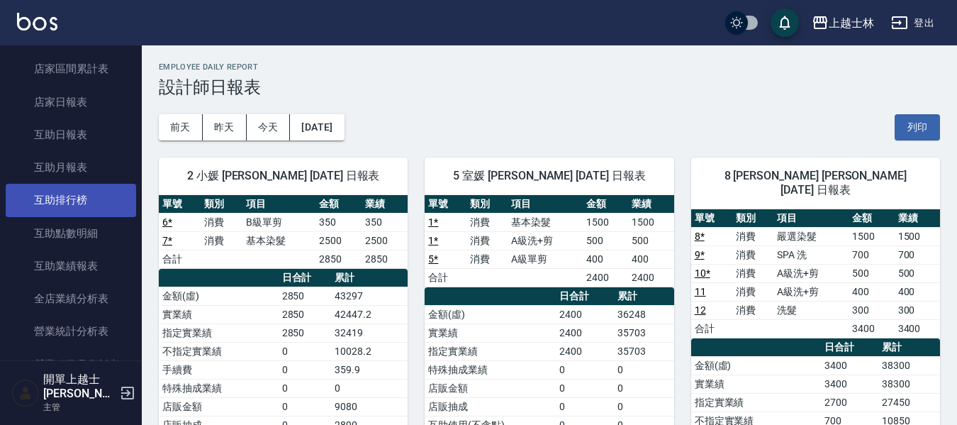
scroll to position [284, 0]
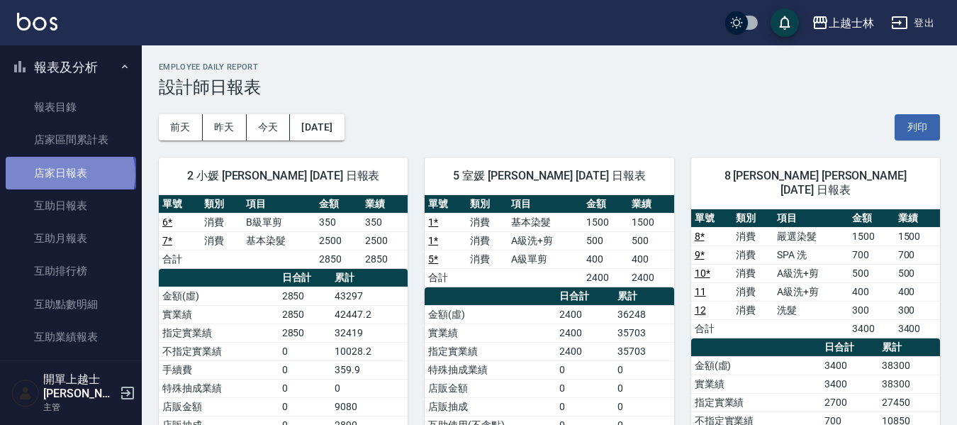
click at [69, 174] on link "店家日報表" at bounding box center [71, 173] width 130 height 33
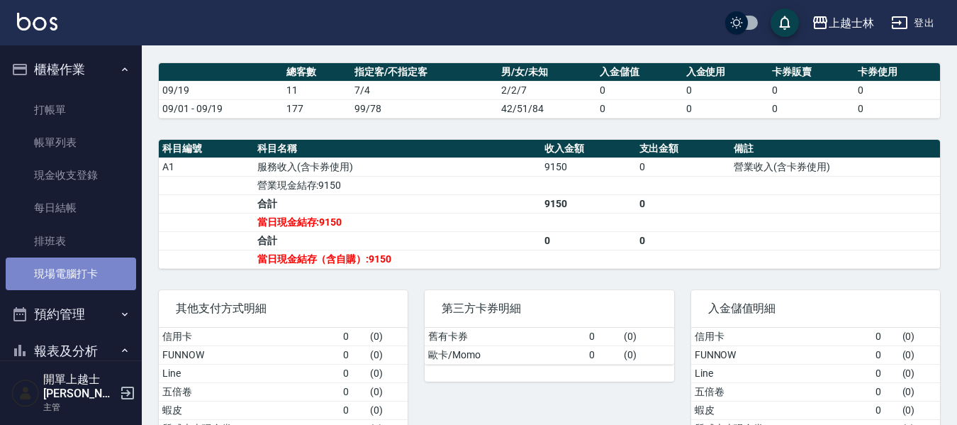
click at [82, 272] on link "現場電腦打卡" at bounding box center [71, 273] width 130 height 33
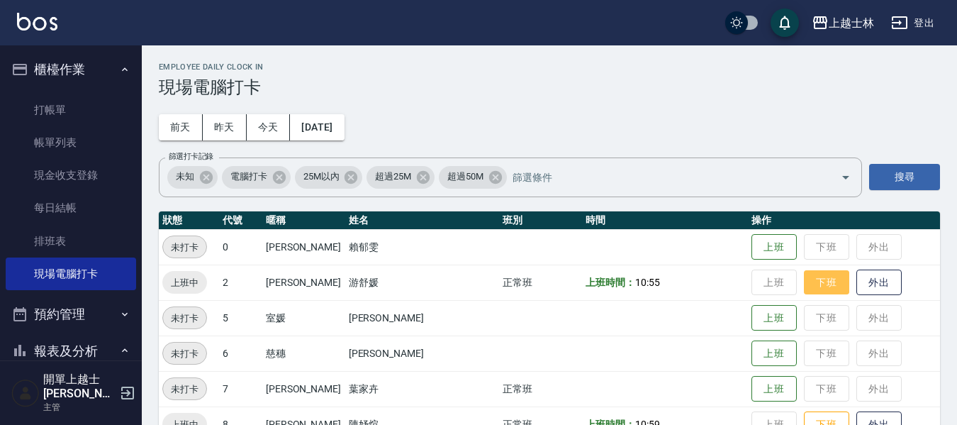
click at [804, 277] on button "下班" at bounding box center [826, 282] width 45 height 25
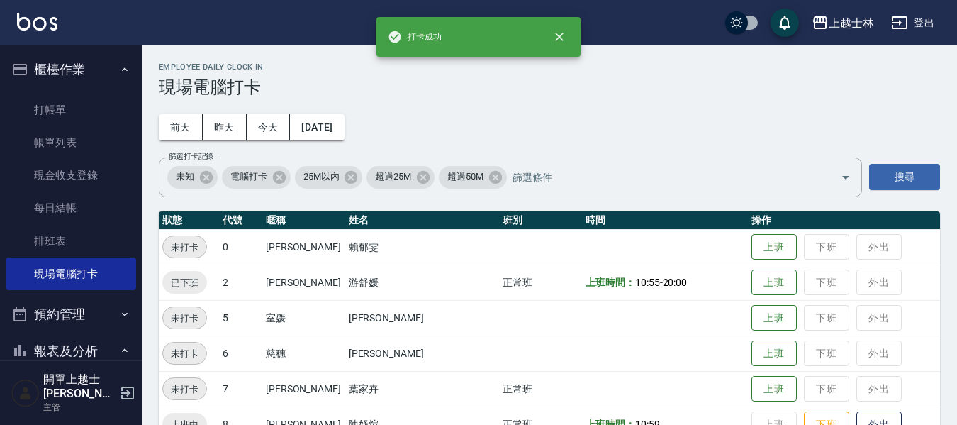
scroll to position [142, 0]
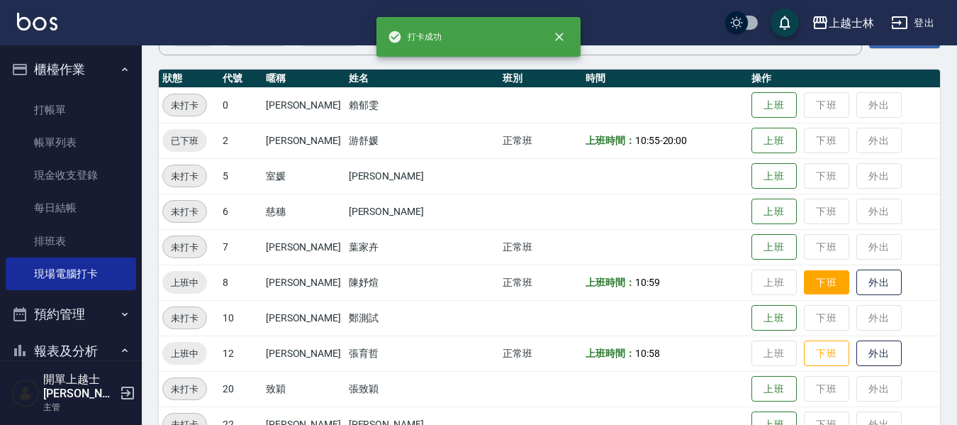
click at [804, 280] on button "下班" at bounding box center [826, 282] width 45 height 25
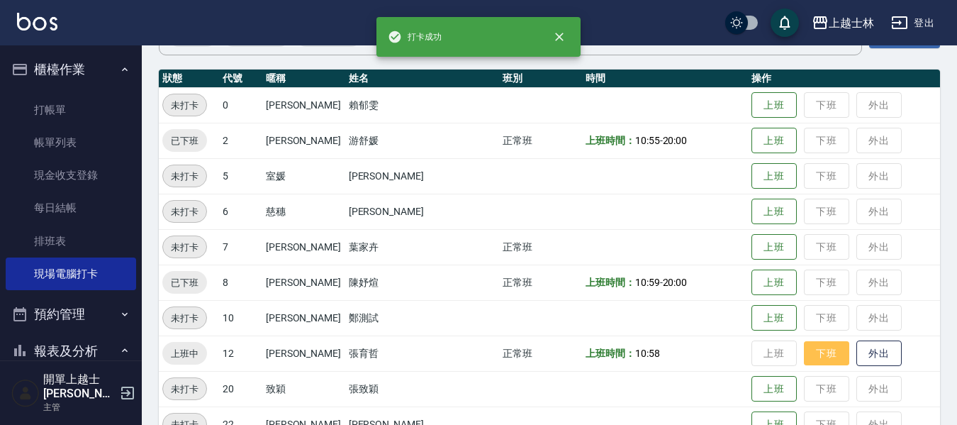
click at [804, 348] on button "下班" at bounding box center [826, 353] width 45 height 25
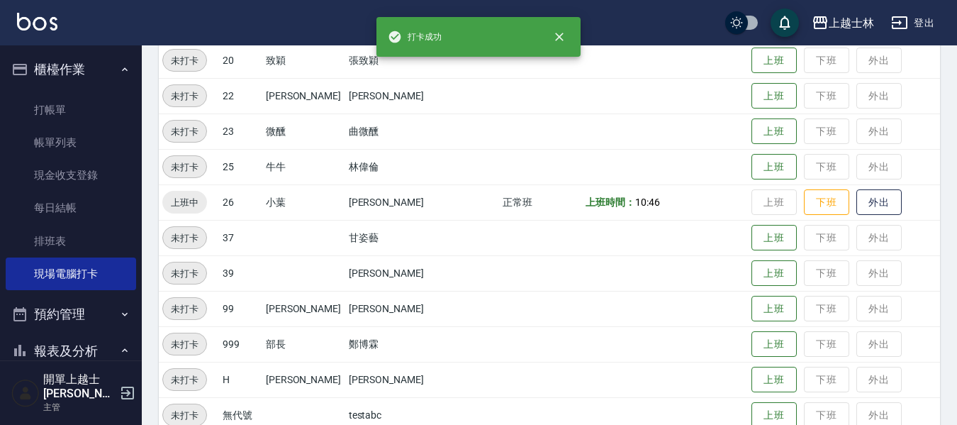
scroll to position [496, 0]
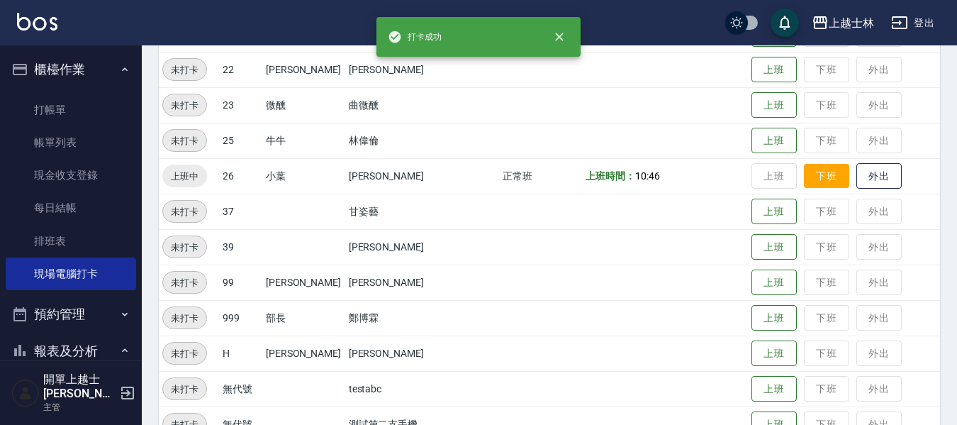
click at [804, 172] on button "下班" at bounding box center [826, 176] width 45 height 25
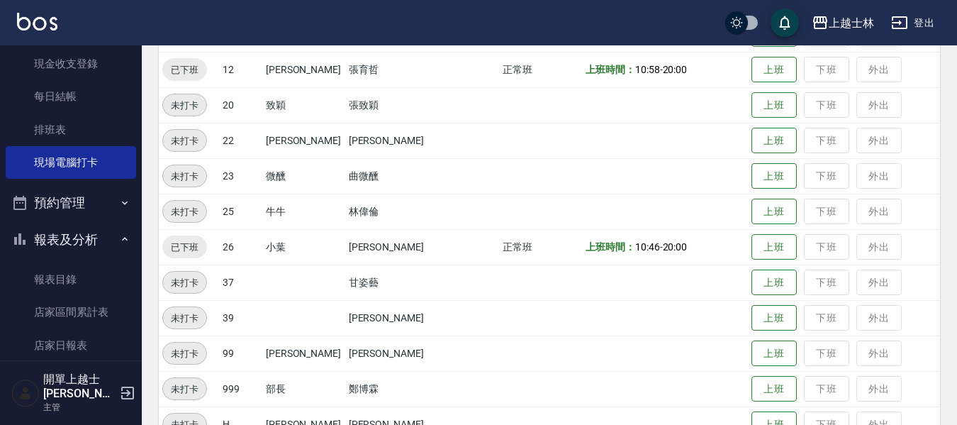
scroll to position [213, 0]
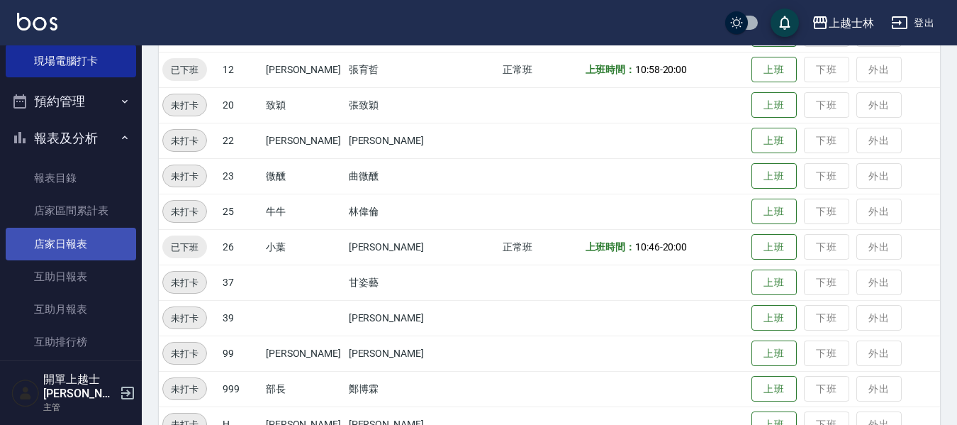
click at [86, 244] on link "店家日報表" at bounding box center [71, 244] width 130 height 33
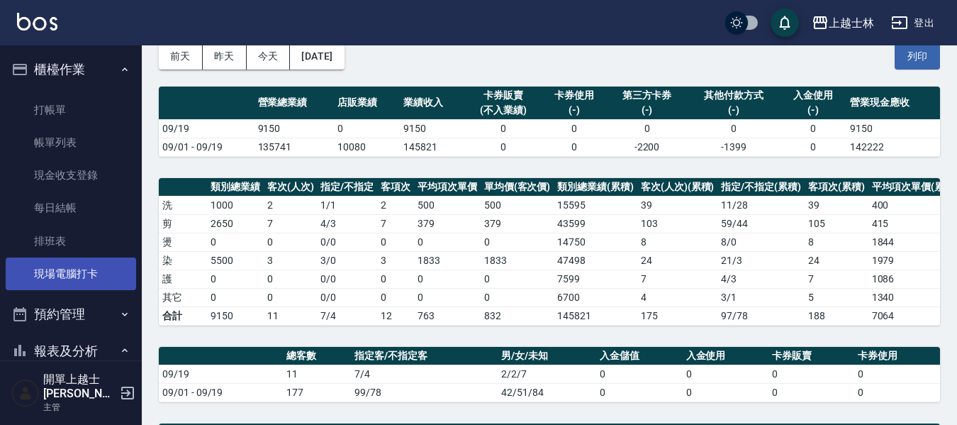
drag, startPoint x: 66, startPoint y: 270, endPoint x: 25, endPoint y: 271, distance: 41.1
click at [65, 270] on link "現場電腦打卡" at bounding box center [71, 273] width 130 height 33
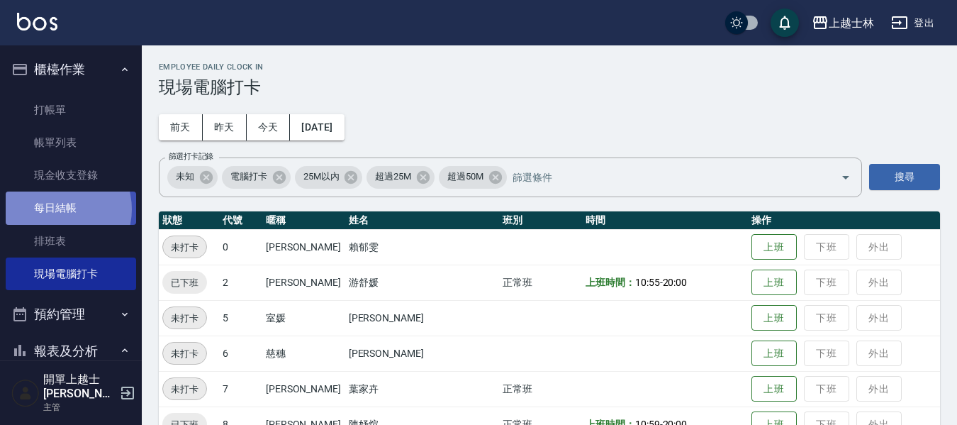
click at [56, 209] on link "每日結帳" at bounding box center [71, 207] width 130 height 33
